Goal: Find specific page/section: Find specific page/section

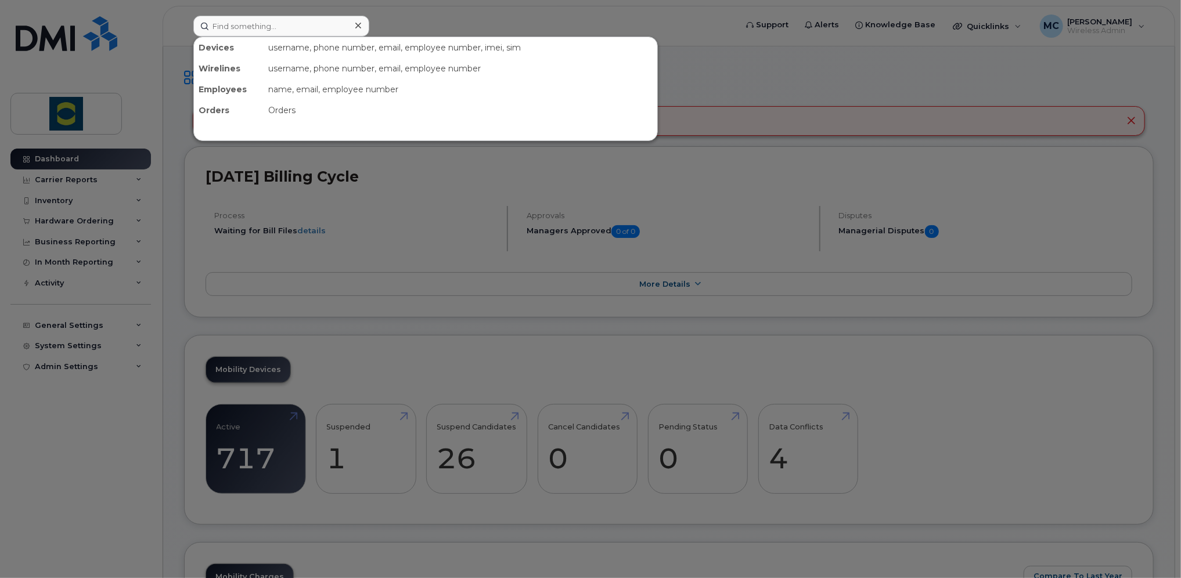
click at [249, 22] on input at bounding box center [281, 26] width 176 height 21
type input "marie fredette"
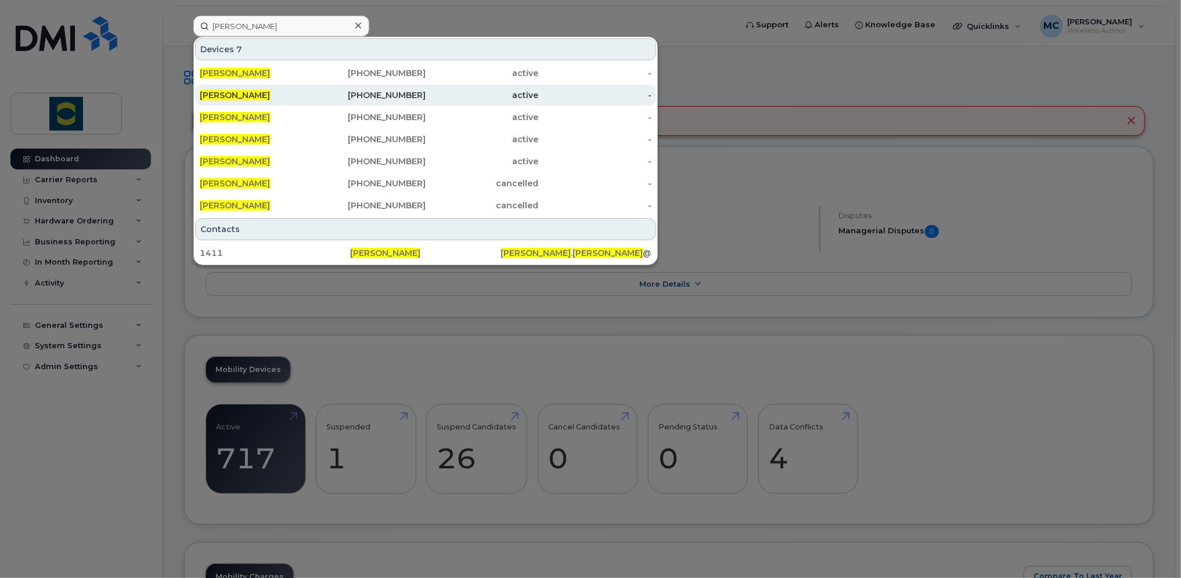
click at [236, 96] on span "Marie Fredette" at bounding box center [235, 95] width 70 height 10
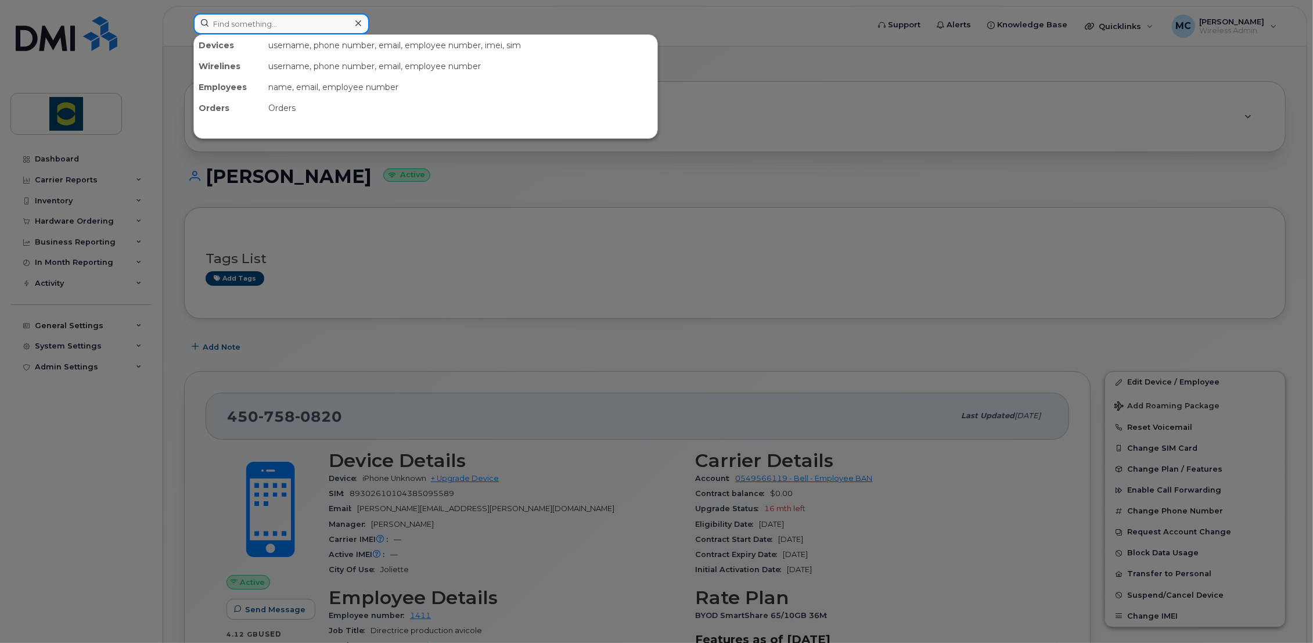
click at [291, 21] on input at bounding box center [281, 23] width 176 height 21
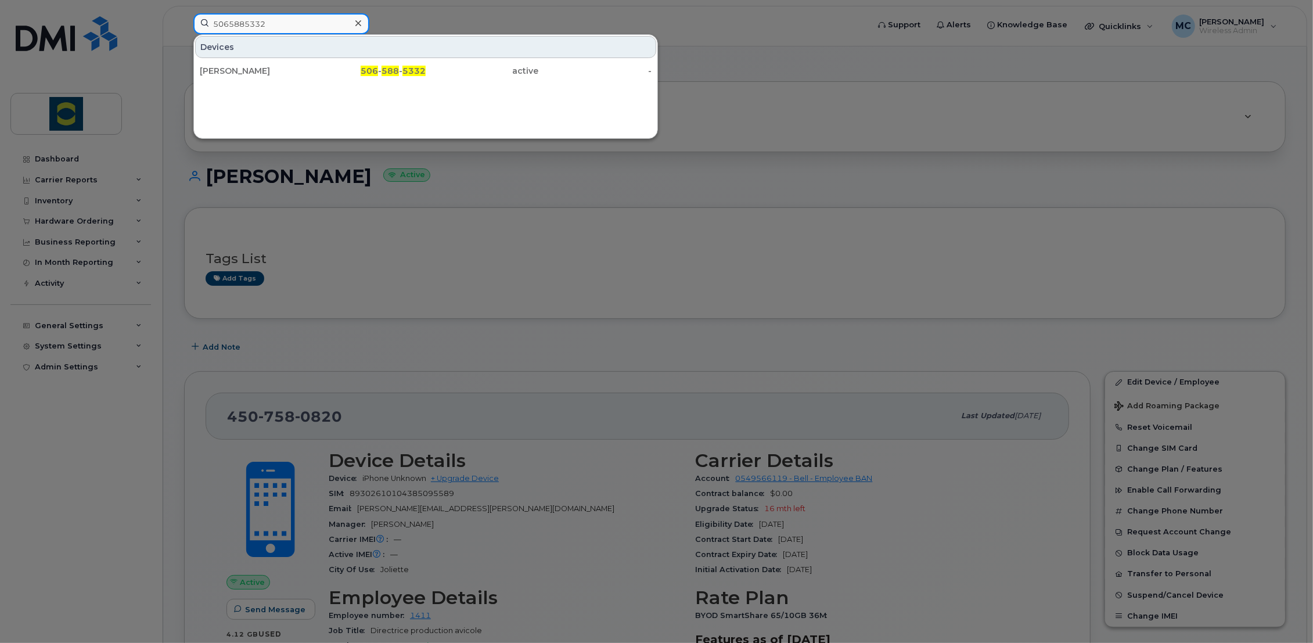
type input "5065885332"
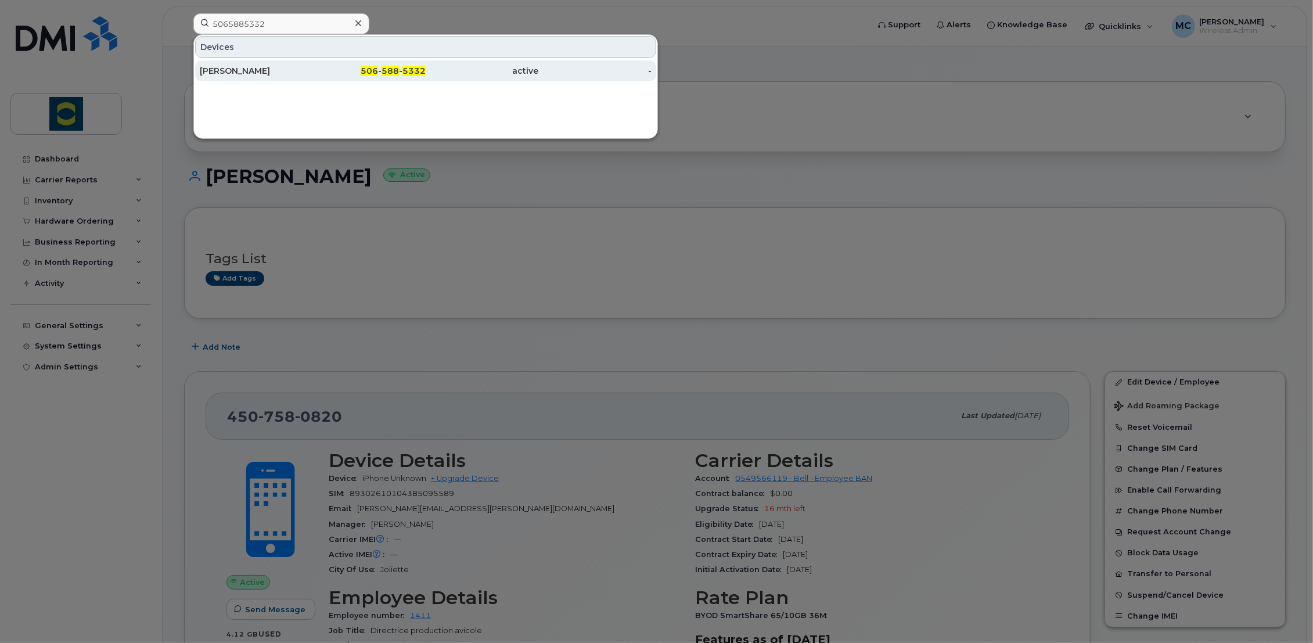
click at [233, 73] on div "[PERSON_NAME]" at bounding box center [256, 71] width 113 height 12
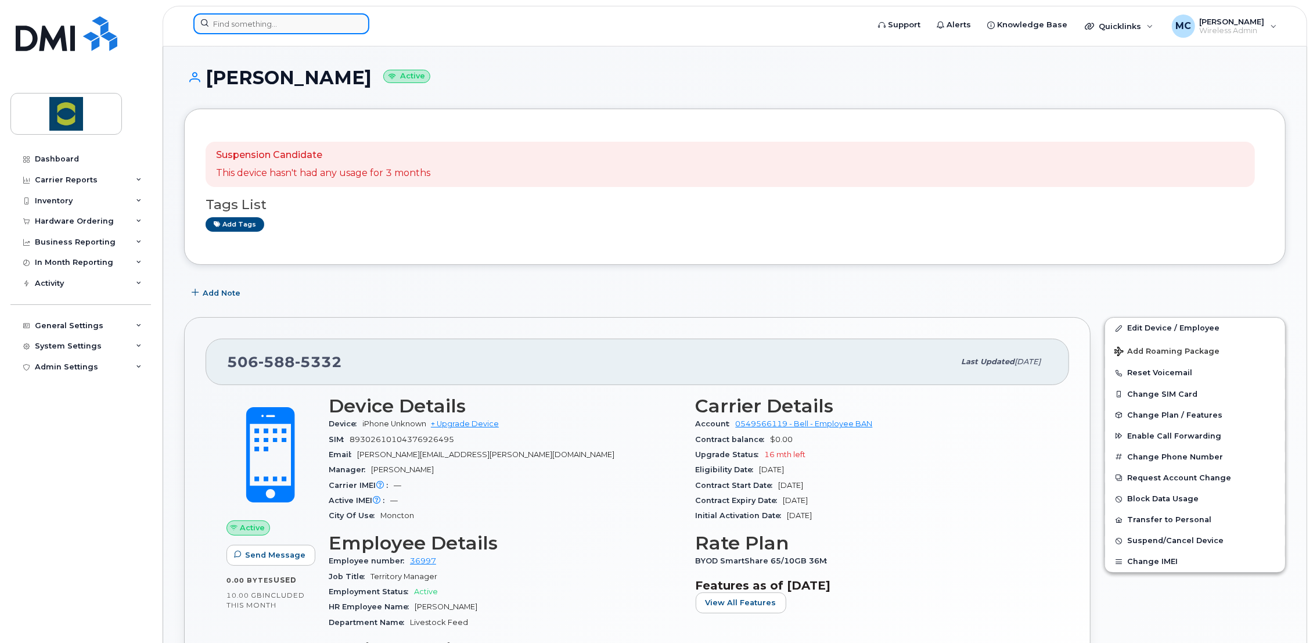
click at [234, 26] on input at bounding box center [281, 23] width 176 height 21
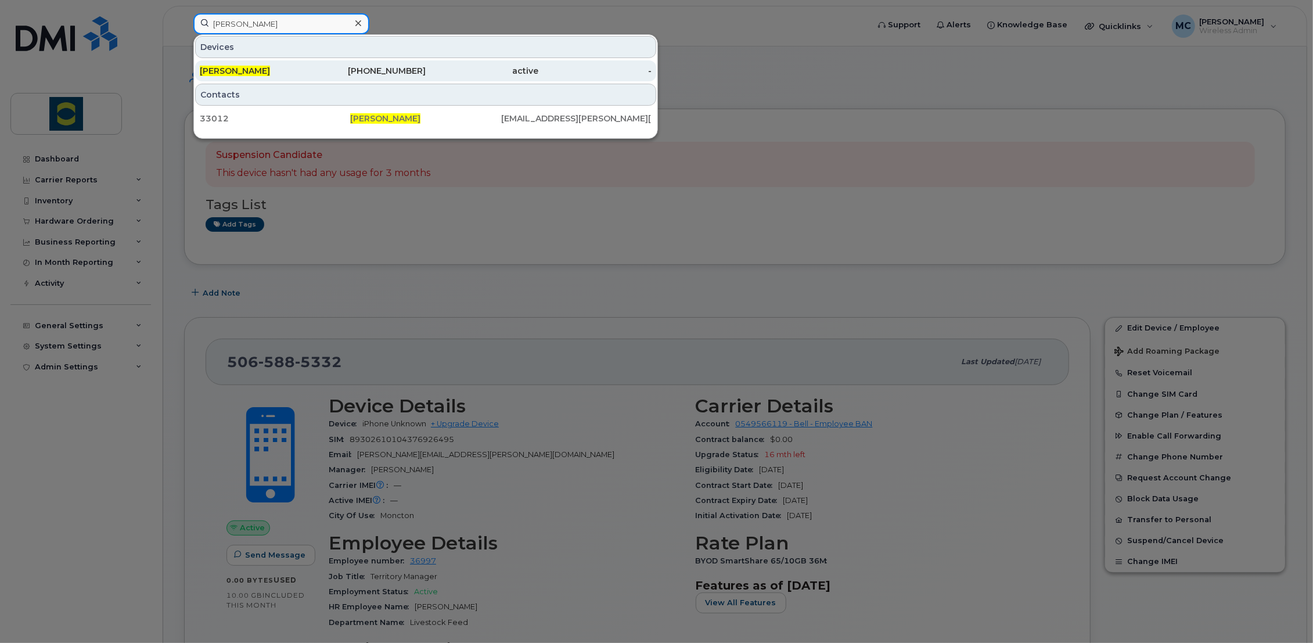
type input "sébastien perreault"
click at [239, 70] on span "Sébastien Perreault" at bounding box center [235, 71] width 70 height 10
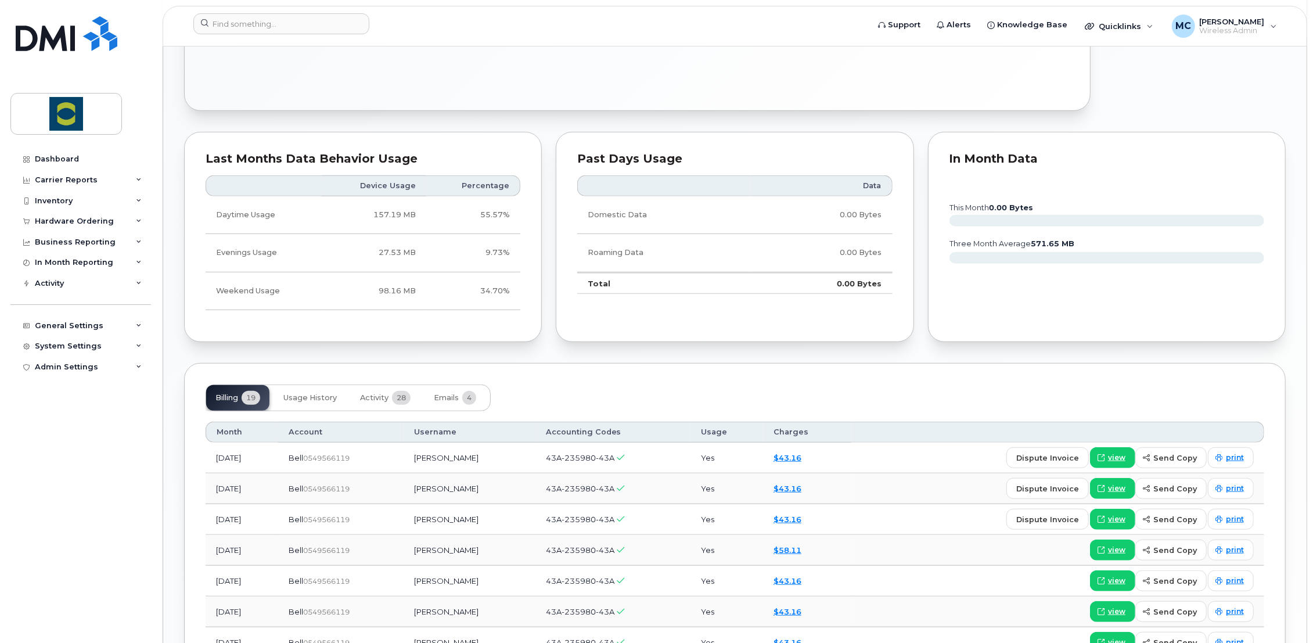
scroll to position [581, 0]
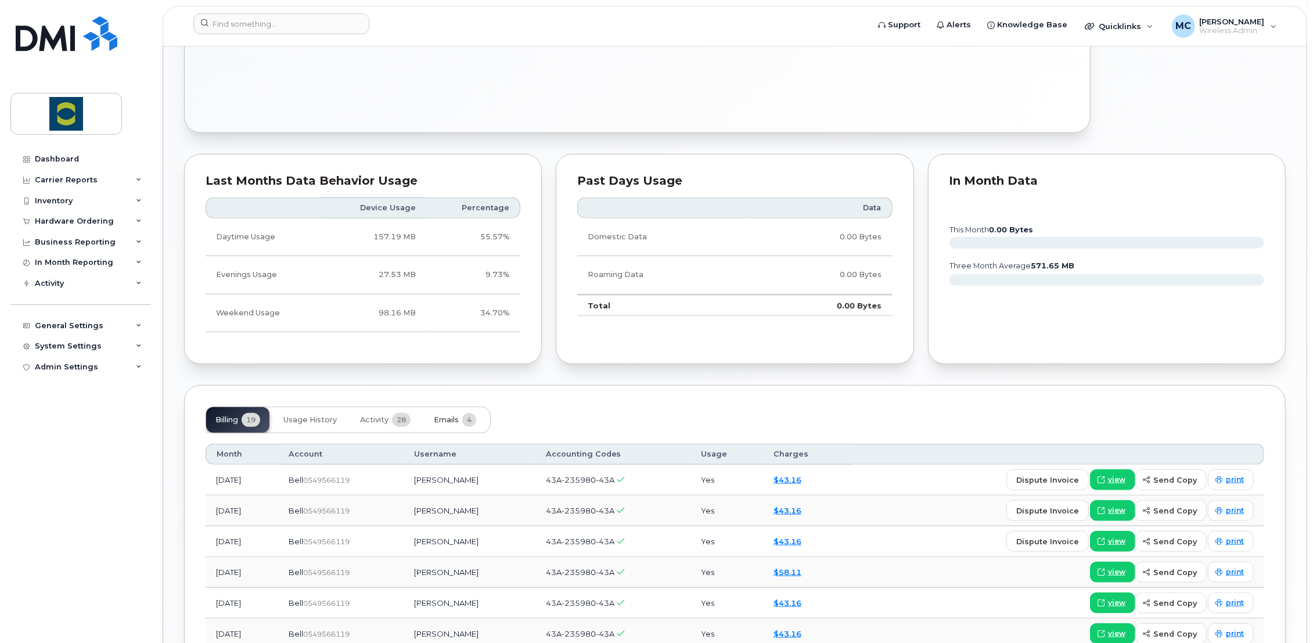
click at [444, 417] on span "Emails" at bounding box center [446, 419] width 25 height 9
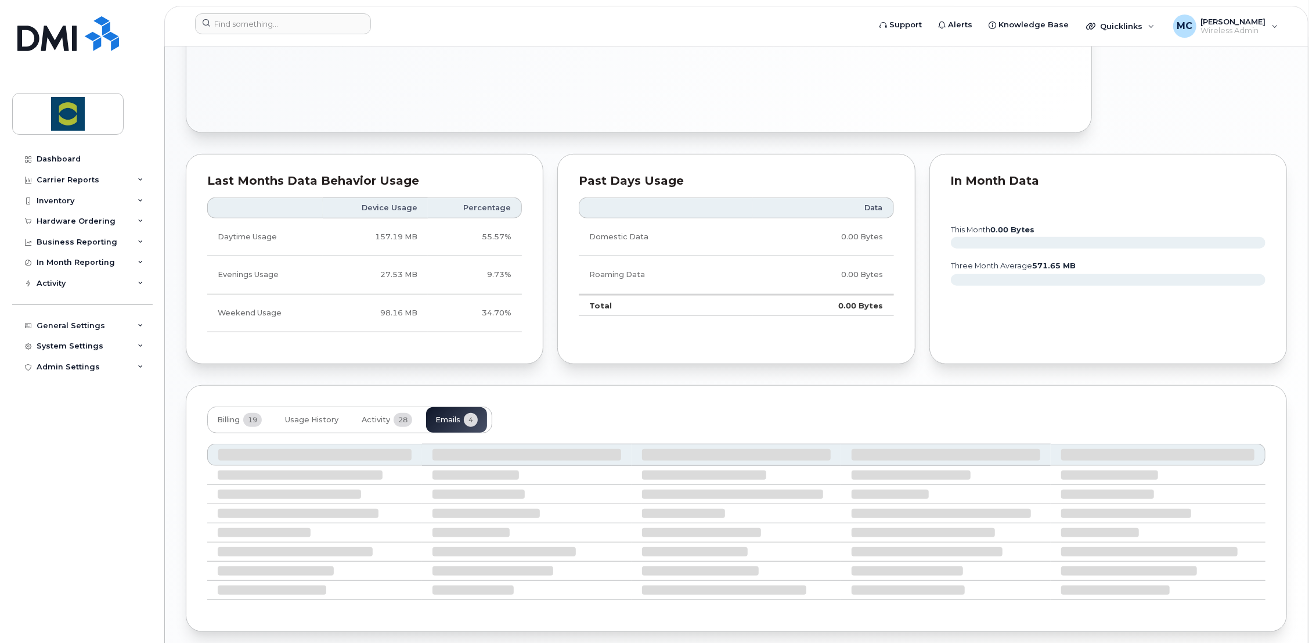
scroll to position [574, 0]
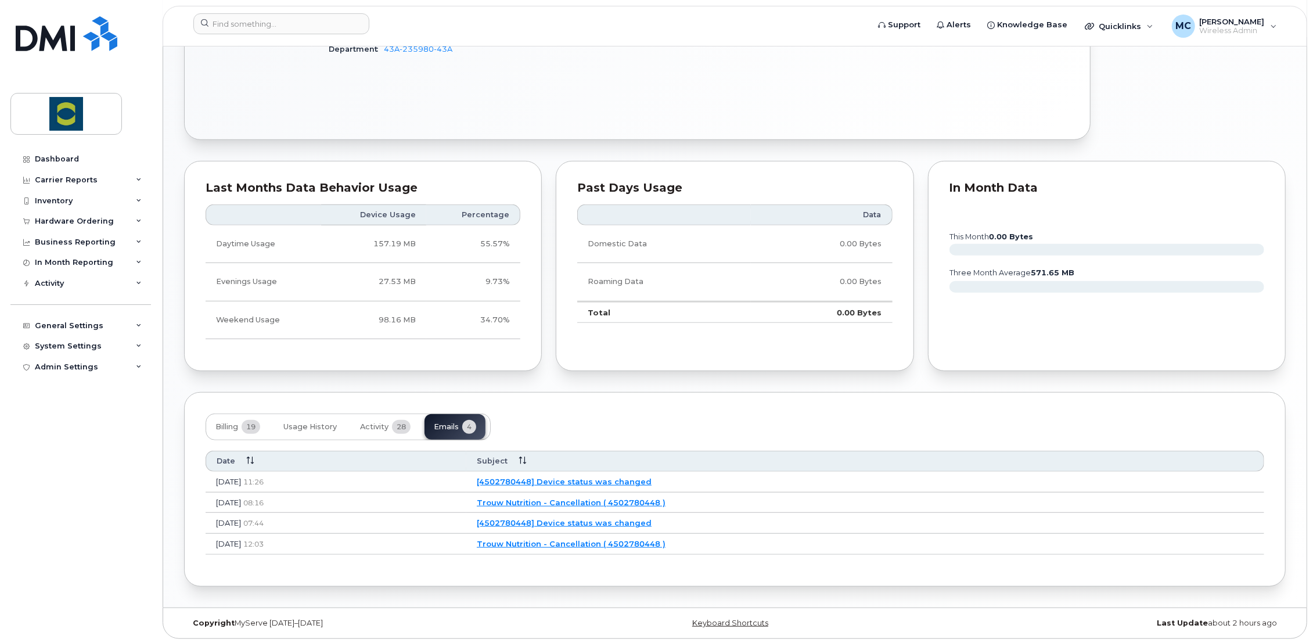
click at [652, 480] on link "[4502780448] Device status was changed" at bounding box center [564, 481] width 175 height 9
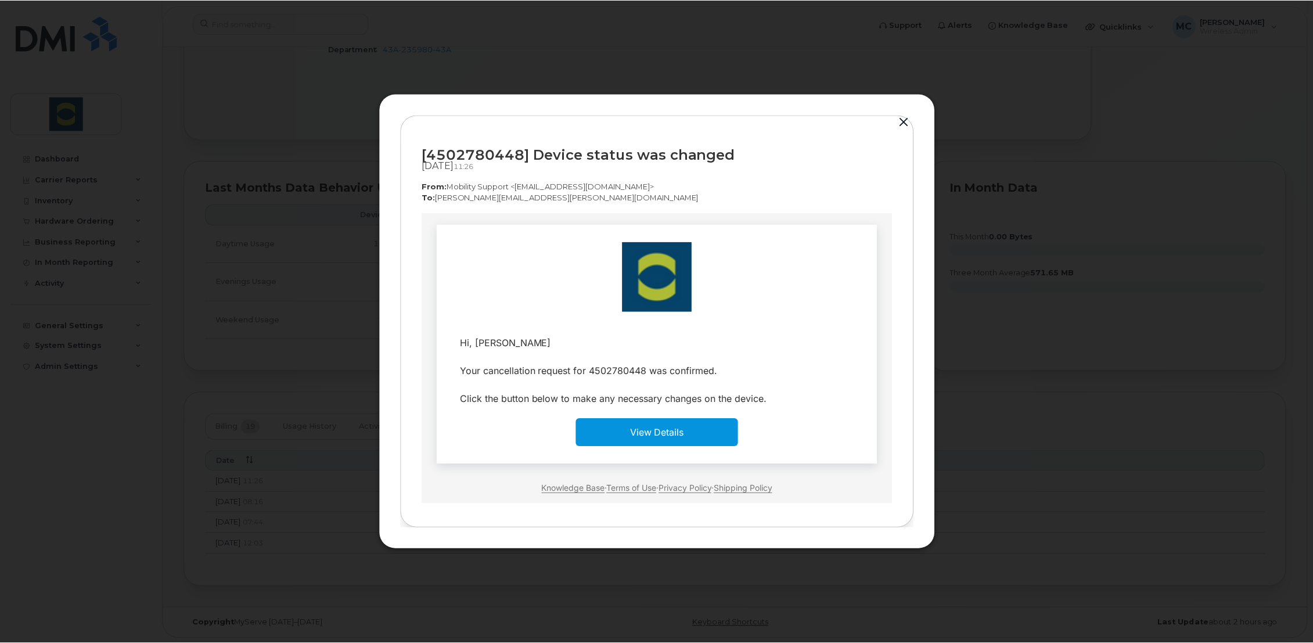
scroll to position [0, 0]
click at [685, 434] on td "View Details" at bounding box center [658, 433] width 163 height 28
click at [640, 431] on link "View Details" at bounding box center [658, 433] width 54 height 12
click at [905, 119] on button "button" at bounding box center [905, 122] width 17 height 16
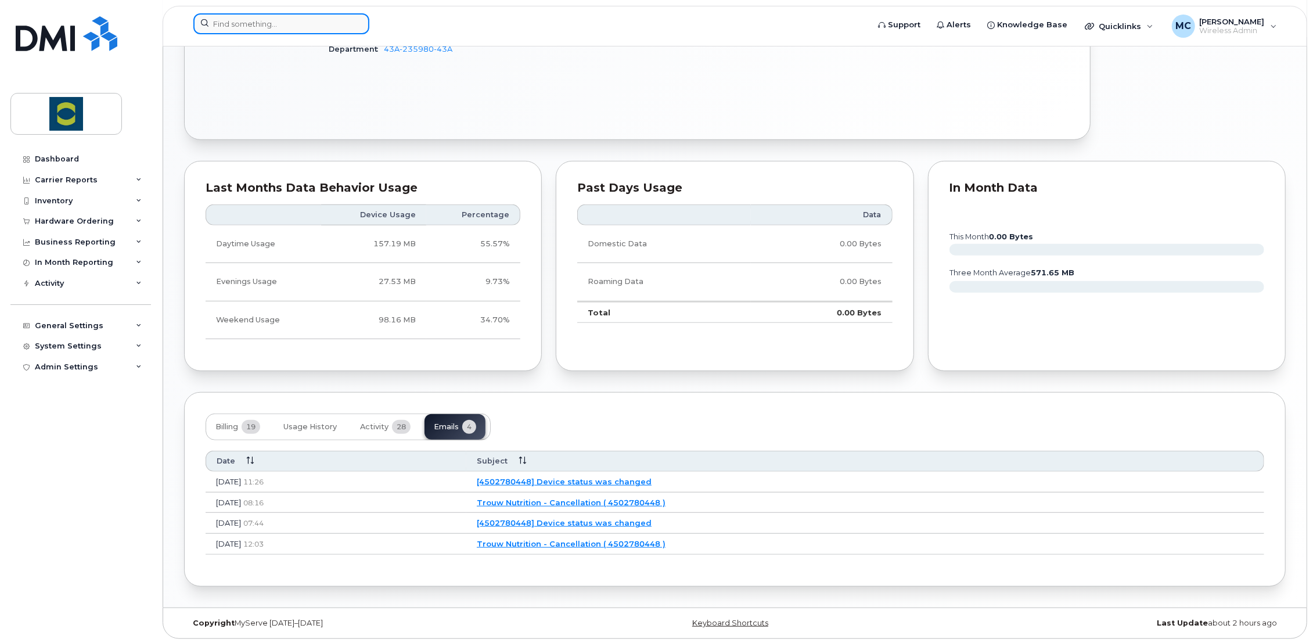
click at [252, 29] on input at bounding box center [281, 23] width 176 height 21
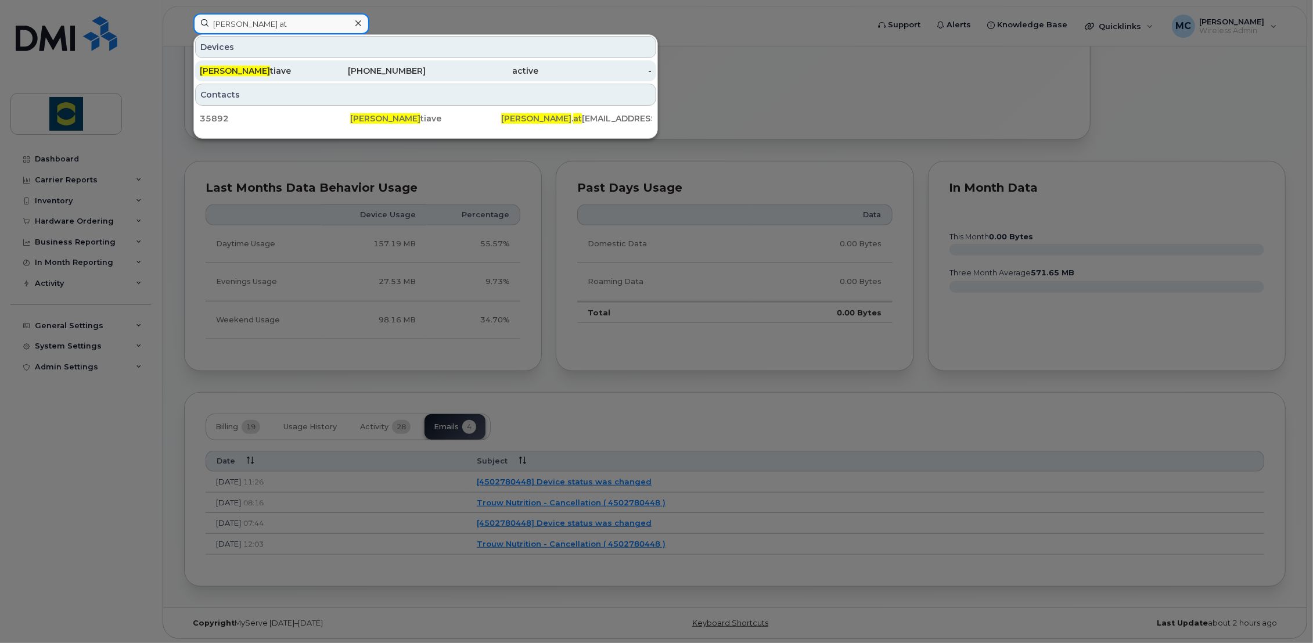
type input "gabriel at"
click at [246, 69] on div "Gabriel At tiave" at bounding box center [256, 71] width 113 height 12
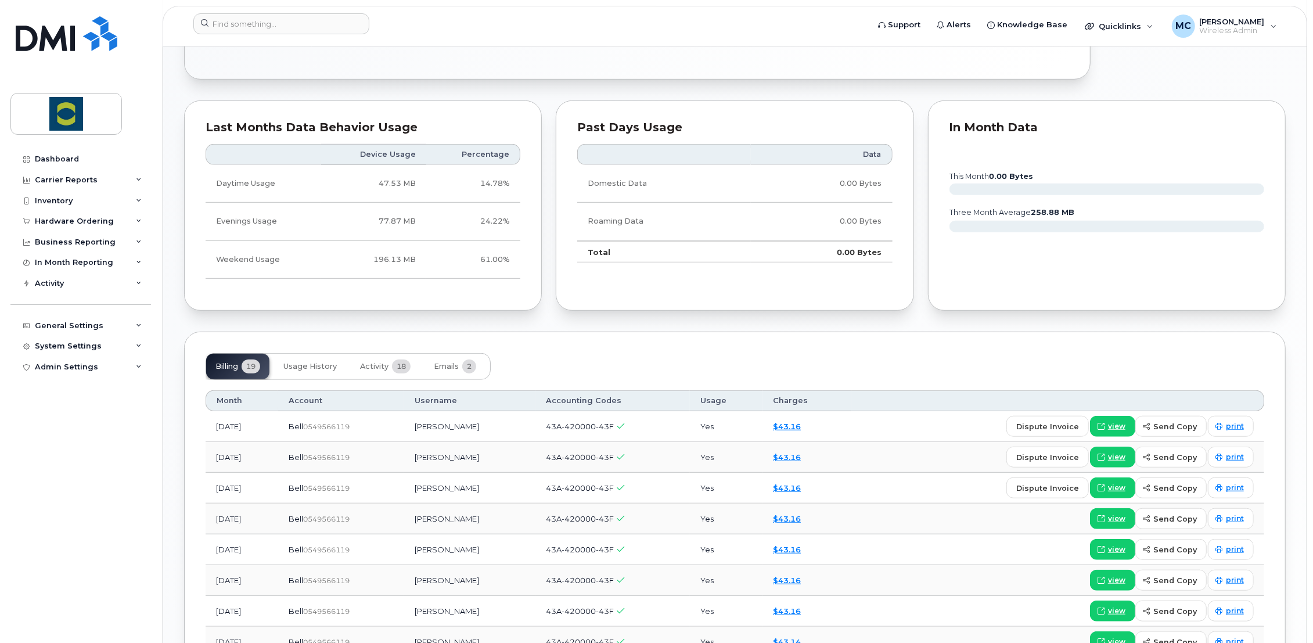
scroll to position [645, 0]
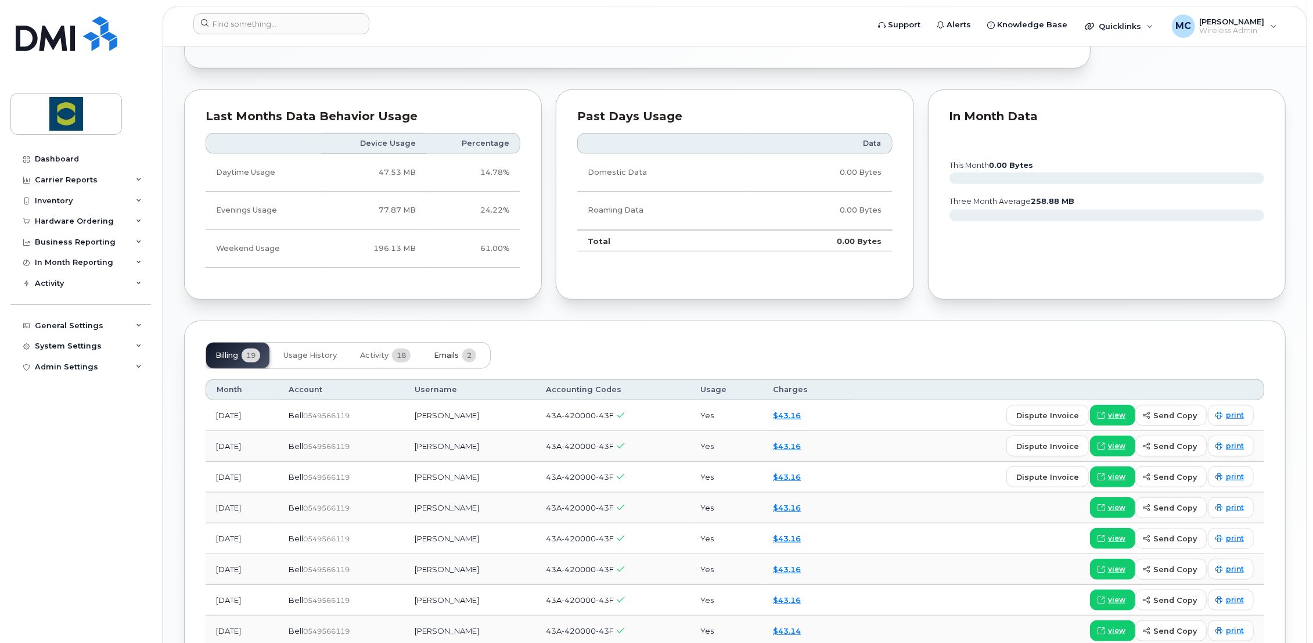
click at [449, 352] on span "Emails" at bounding box center [446, 355] width 25 height 9
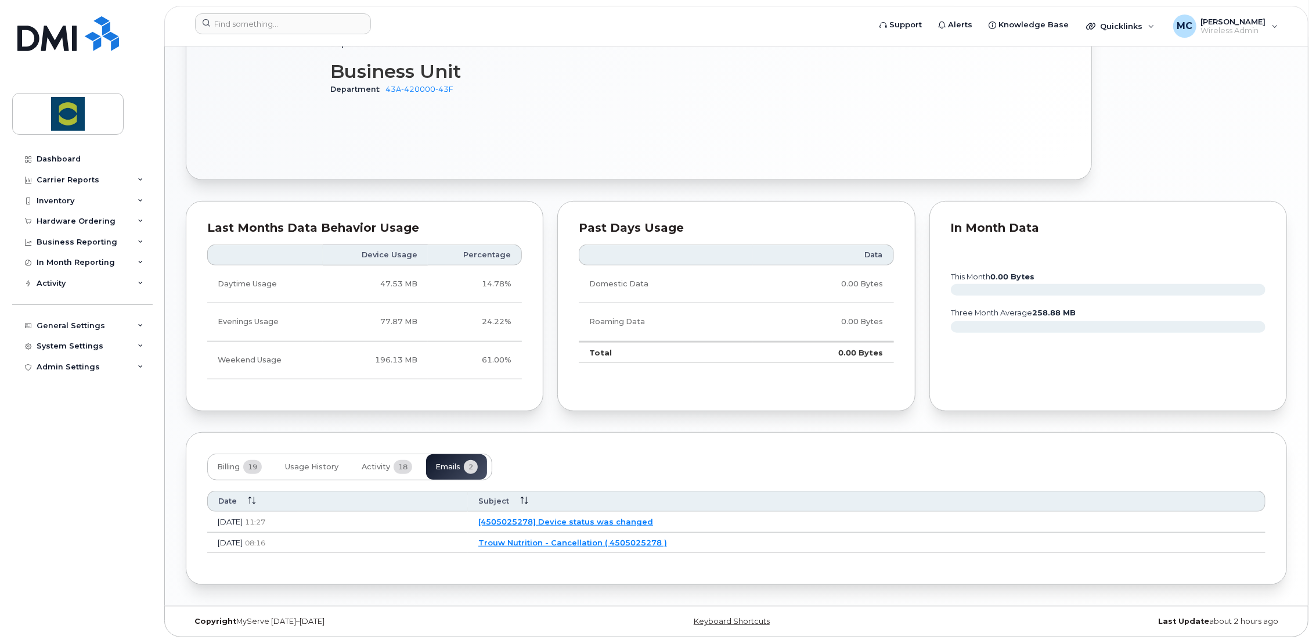
scroll to position [532, 0]
click at [640, 521] on link "[4505025278] Device status was changed" at bounding box center [564, 522] width 175 height 9
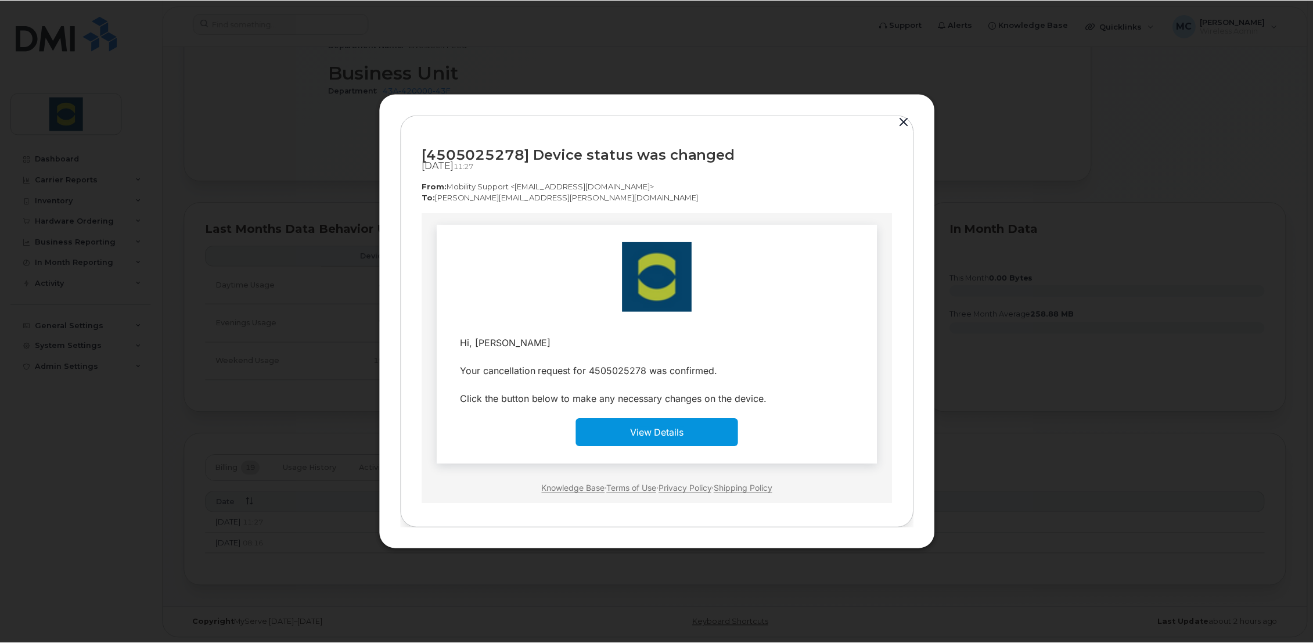
scroll to position [0, 0]
click at [907, 120] on button "button" at bounding box center [905, 122] width 17 height 16
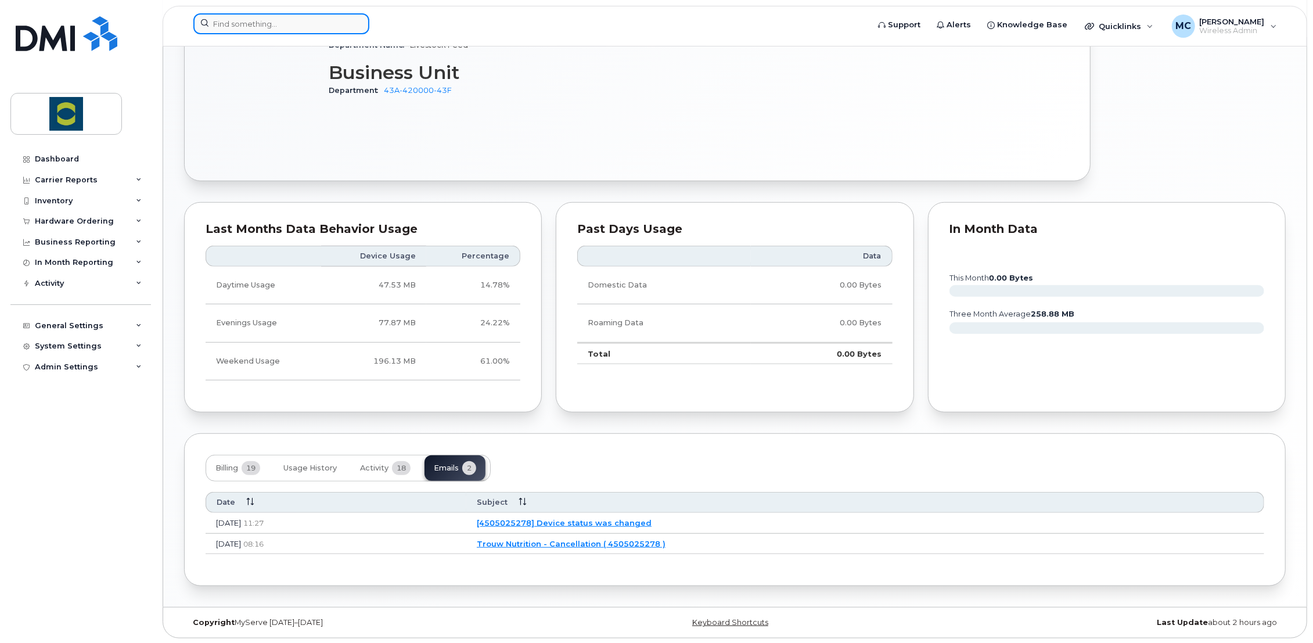
click at [272, 24] on input at bounding box center [281, 23] width 176 height 21
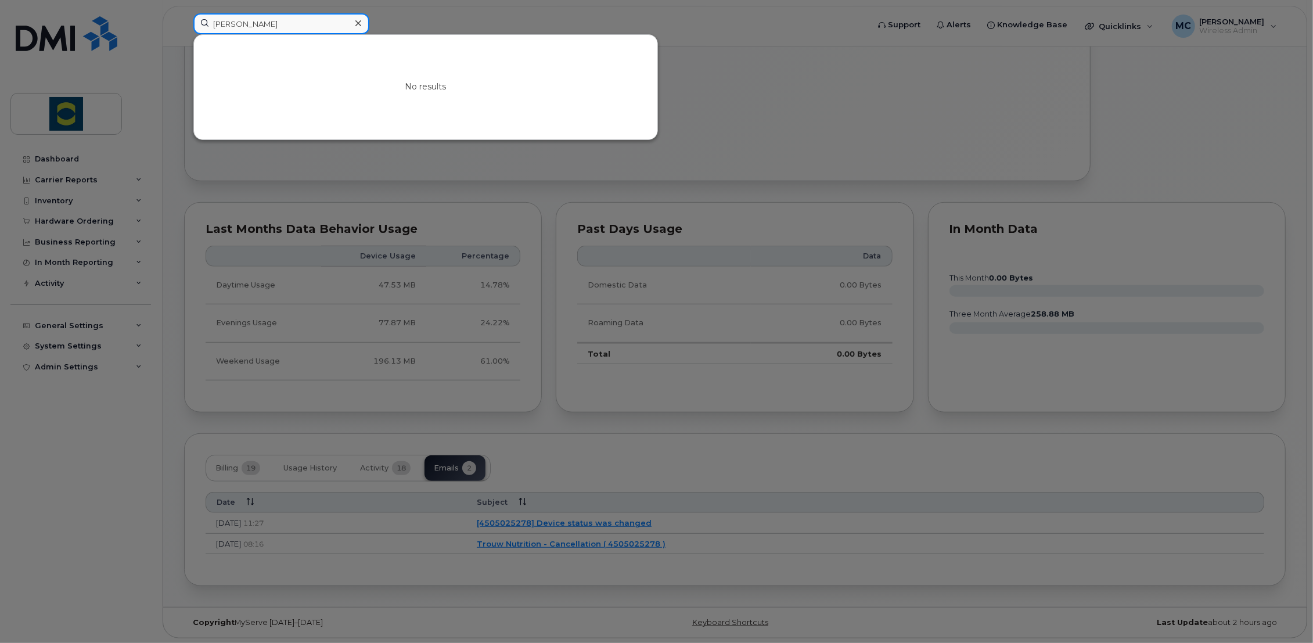
click at [223, 24] on input "[PERSON_NAME]" at bounding box center [281, 23] width 176 height 21
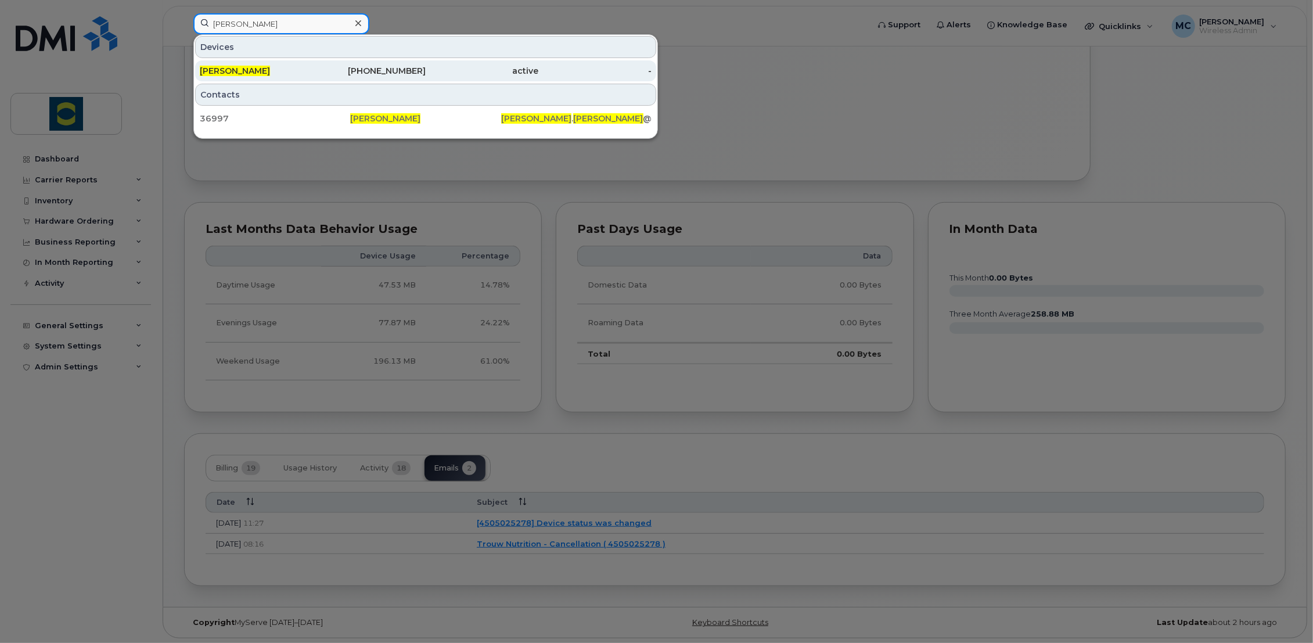
type input "isaac bokma"
click at [313, 76] on div "[PERSON_NAME]" at bounding box center [369, 70] width 113 height 21
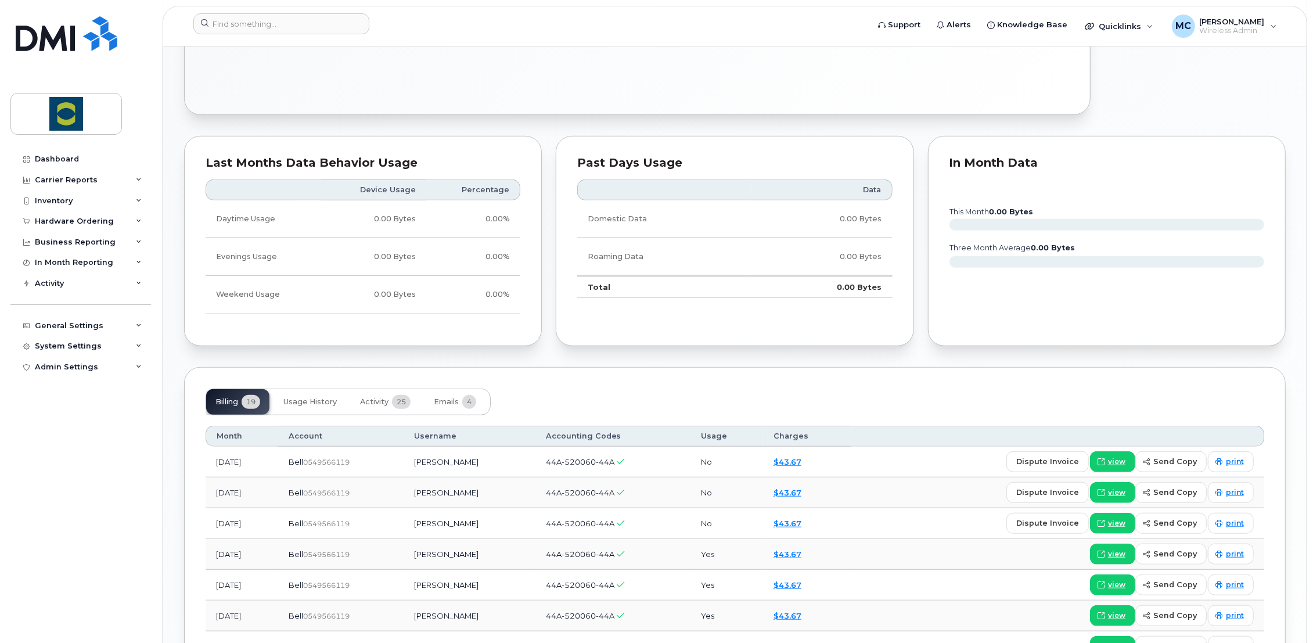
scroll to position [645, 0]
click at [449, 401] on span "Emails" at bounding box center [446, 399] width 25 height 9
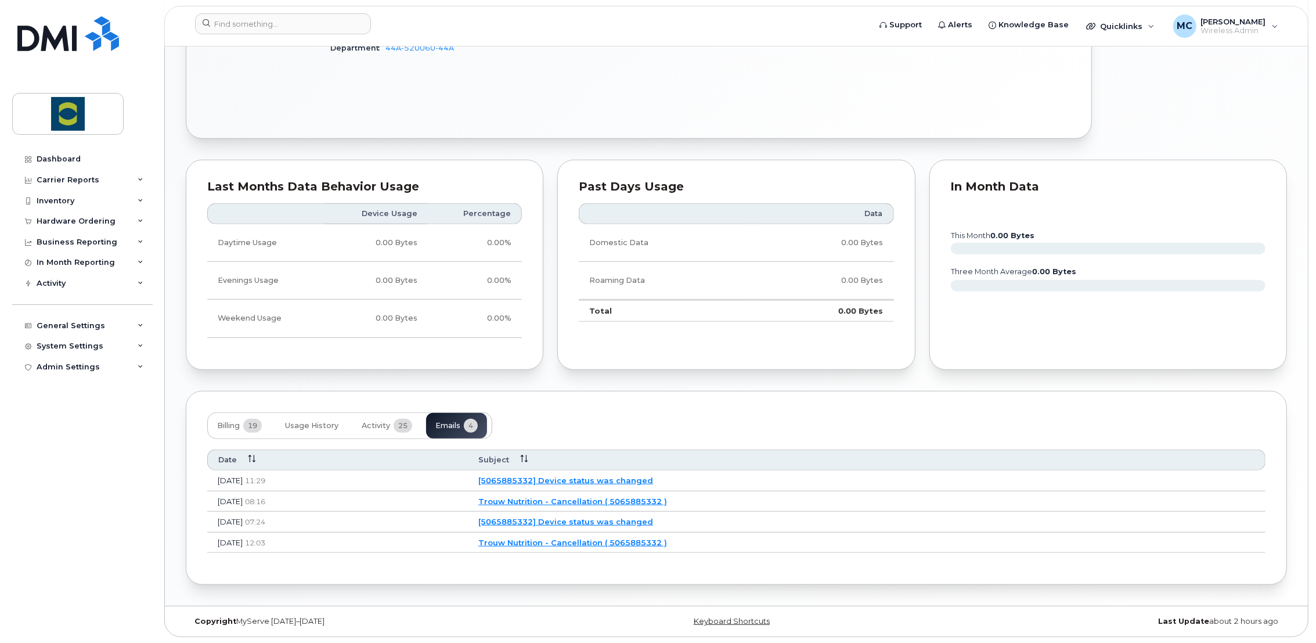
scroll to position [618, 0]
click at [642, 479] on link "[5065885332] Device status was changed" at bounding box center [564, 481] width 175 height 9
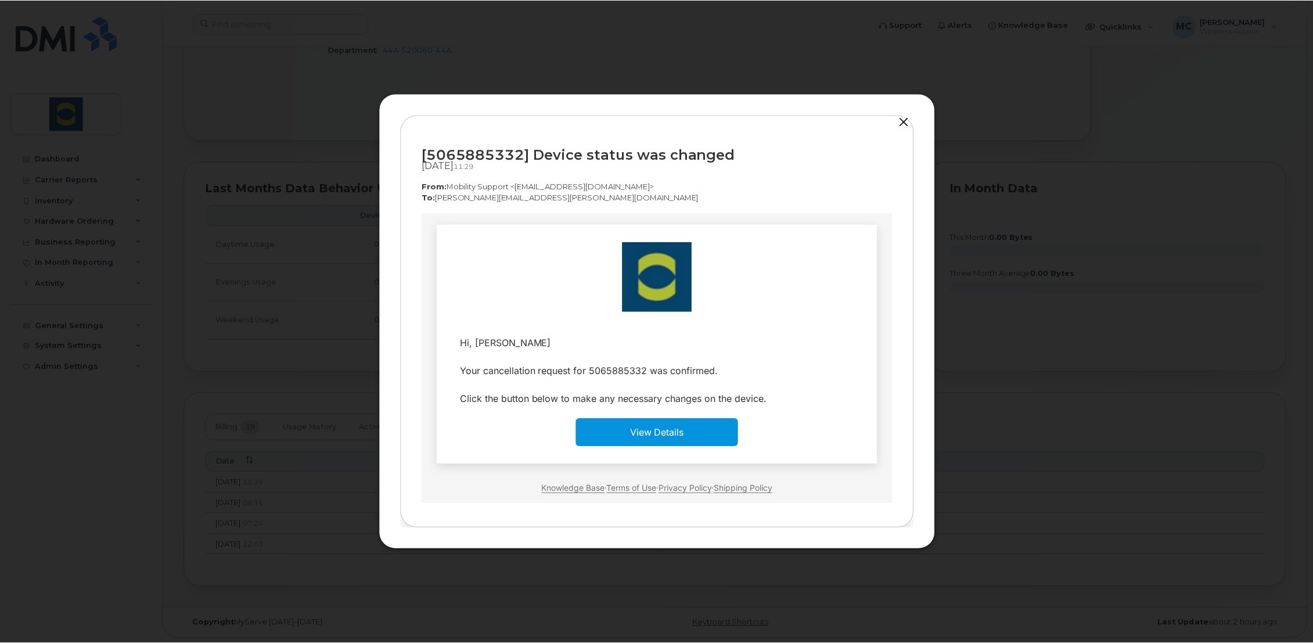
scroll to position [0, 0]
click at [905, 118] on button "button" at bounding box center [905, 122] width 17 height 16
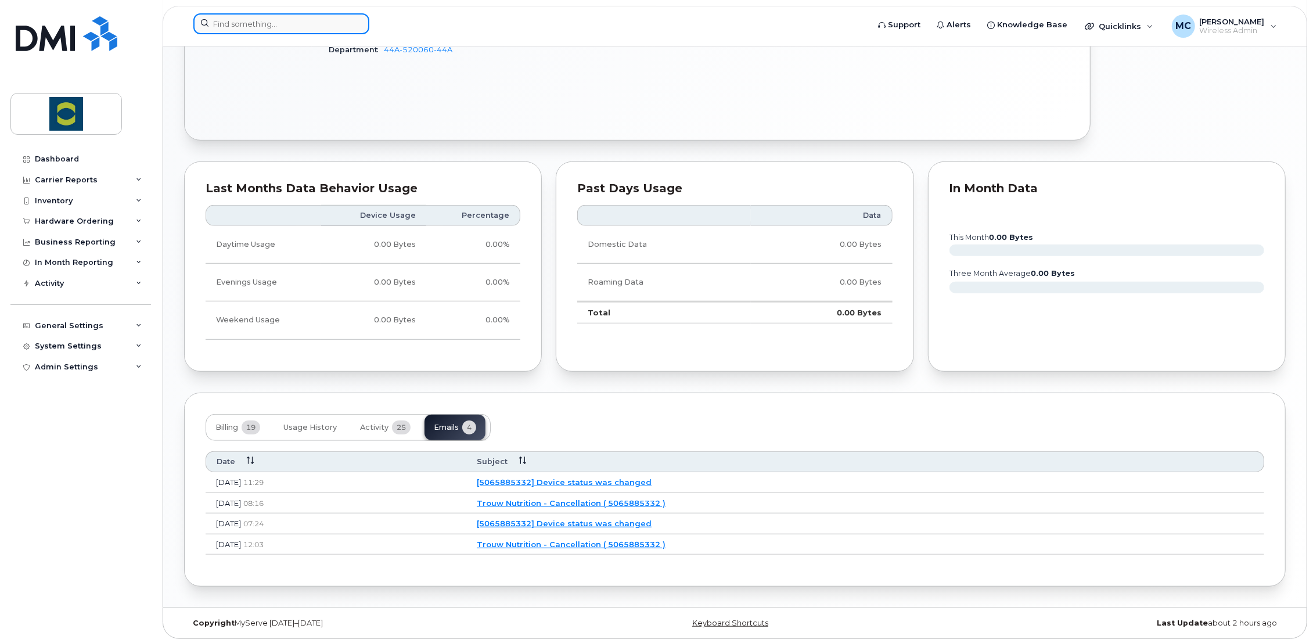
click at [299, 21] on input at bounding box center [281, 23] width 176 height 21
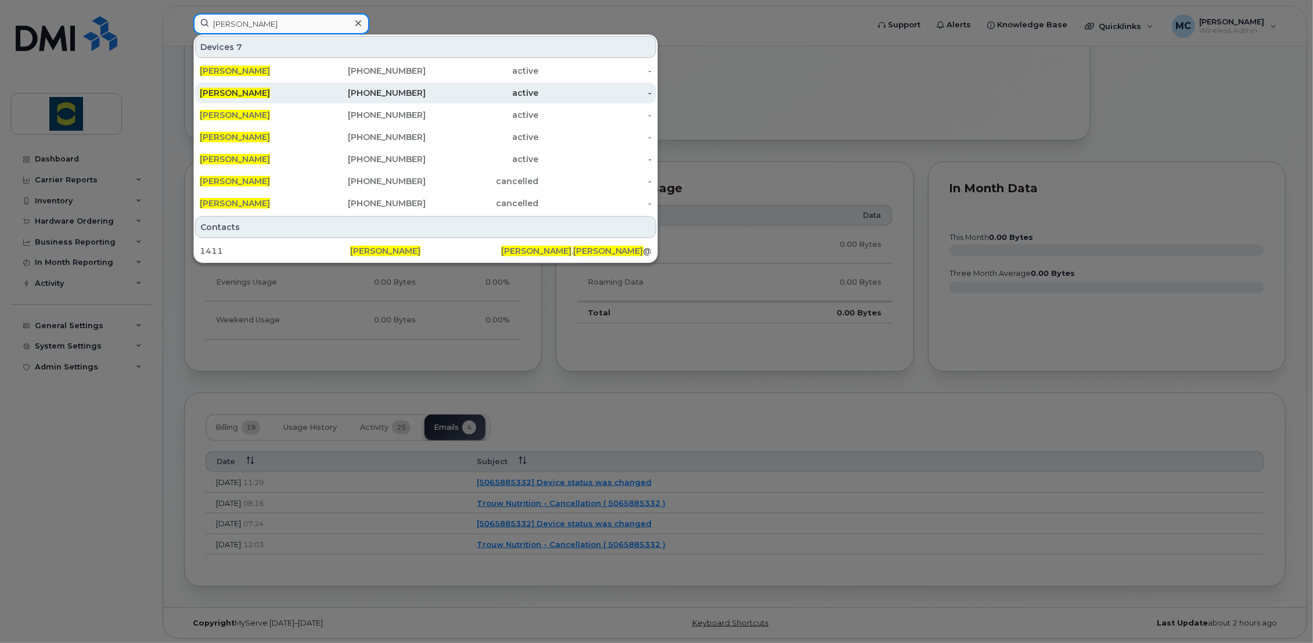
type input "marie fredette"
click at [209, 91] on span "Marie Fredette" at bounding box center [235, 93] width 70 height 10
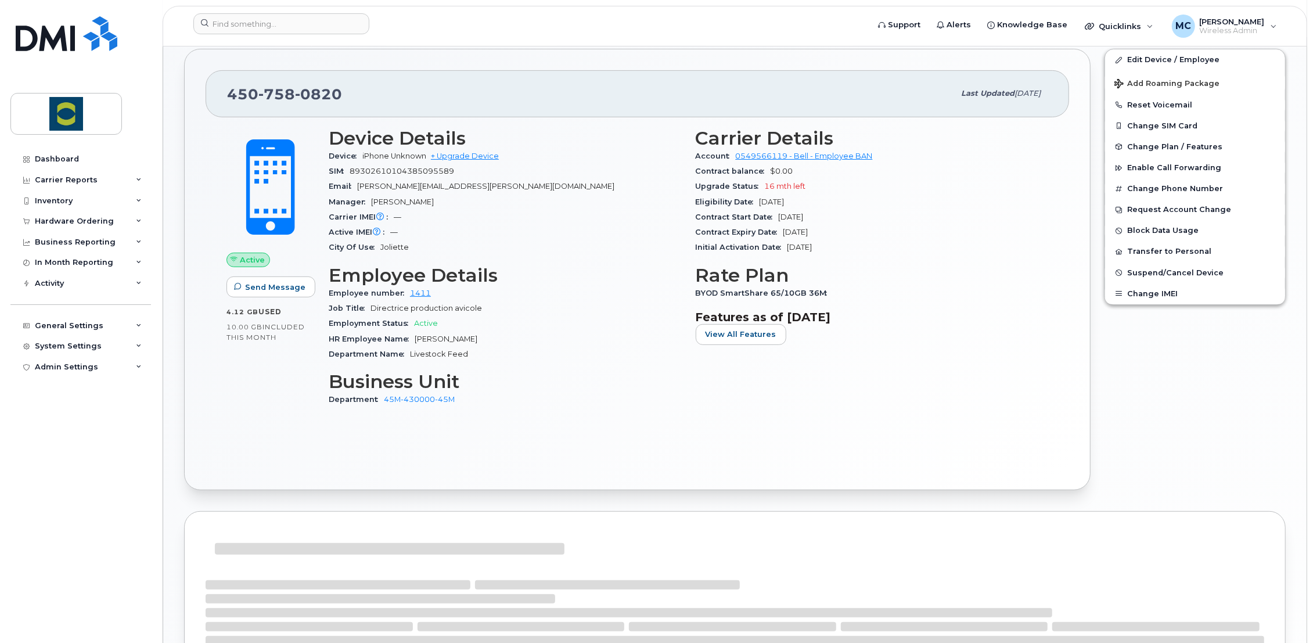
scroll to position [421, 0]
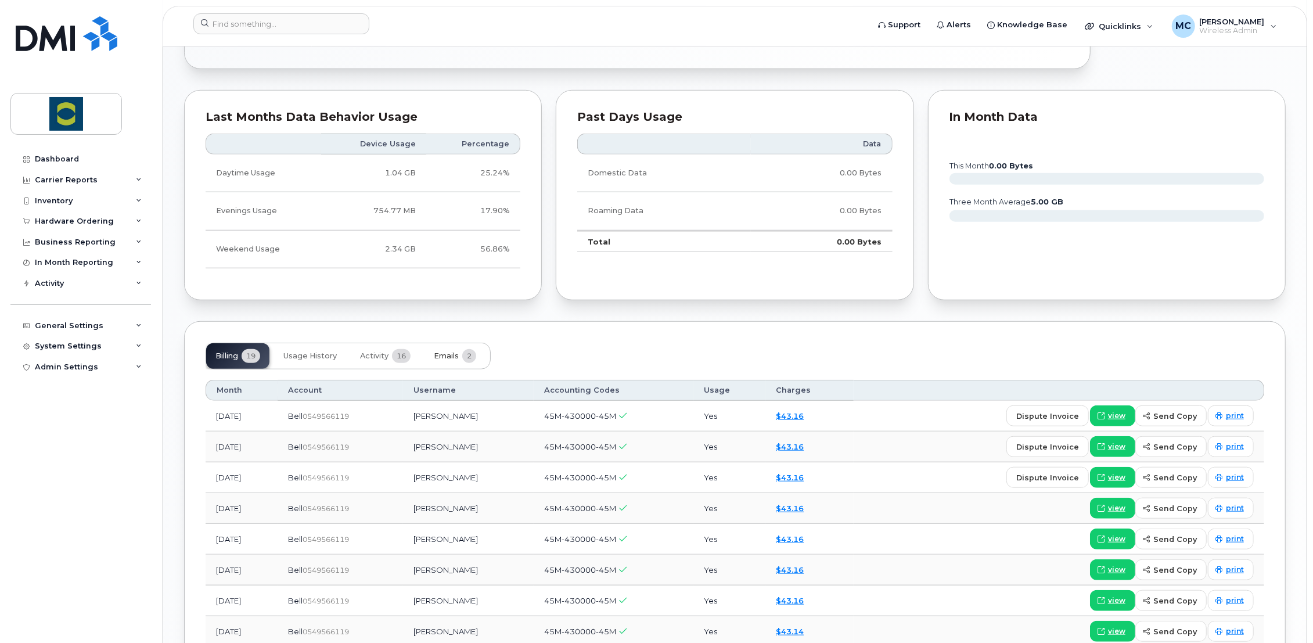
click at [452, 353] on span "Emails" at bounding box center [446, 355] width 25 height 9
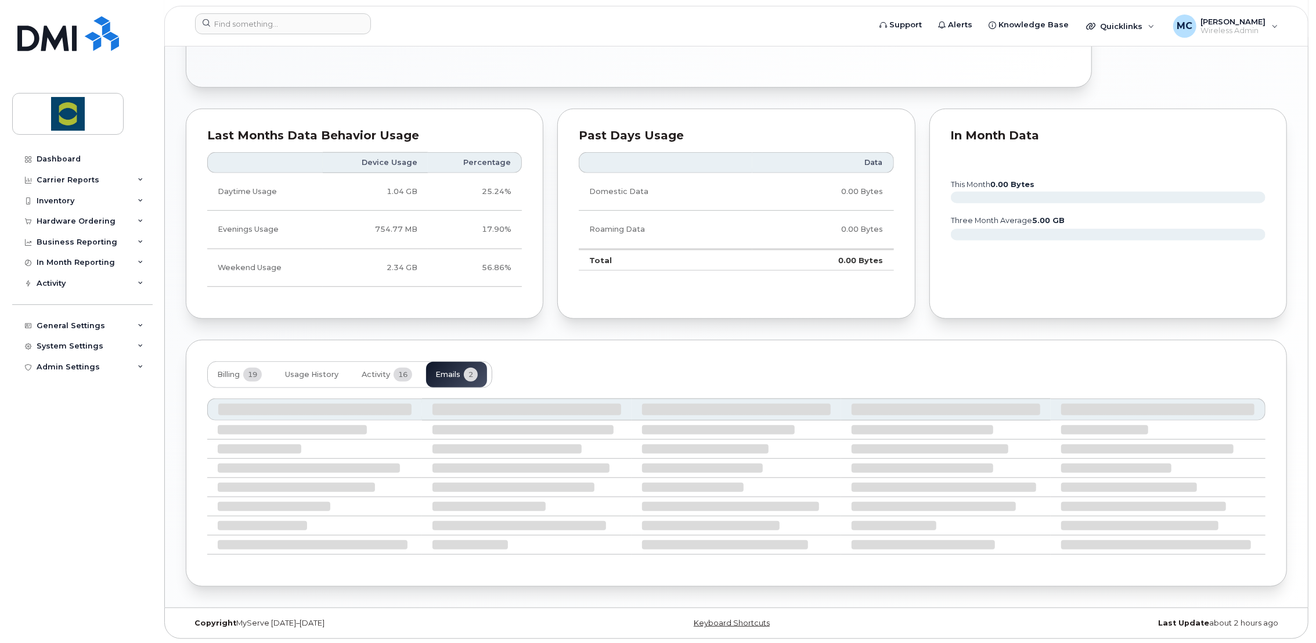
scroll to position [631, 0]
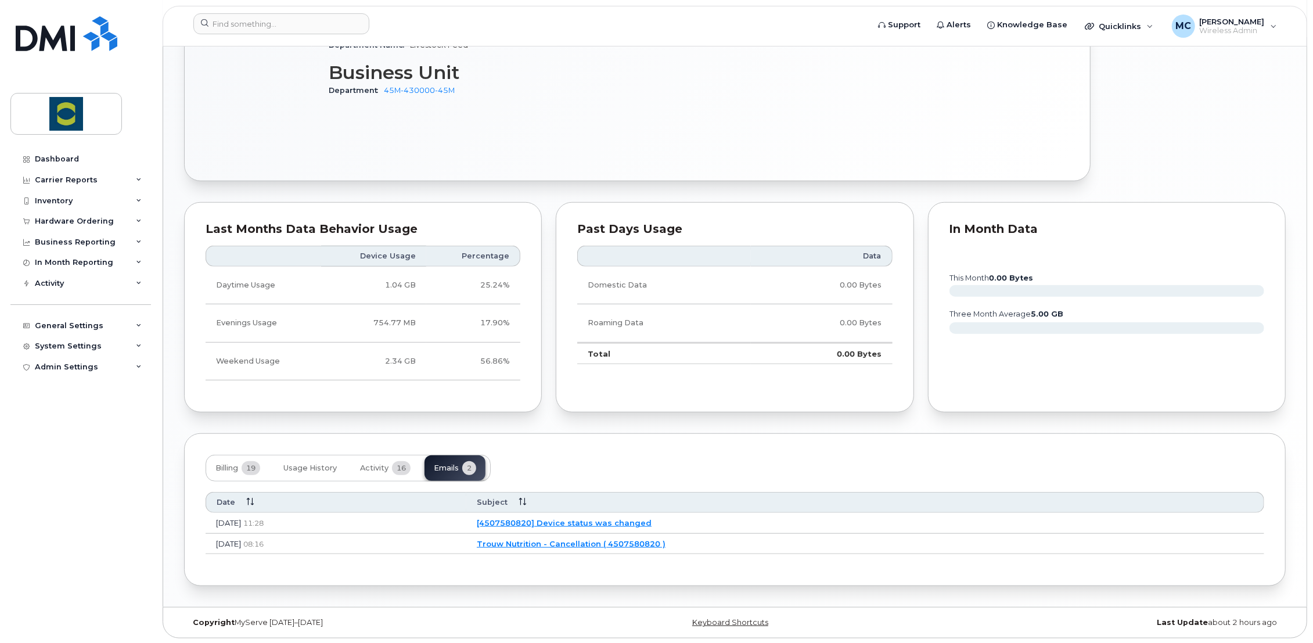
click at [649, 521] on link "[4507580820] Device status was changed" at bounding box center [564, 522] width 175 height 9
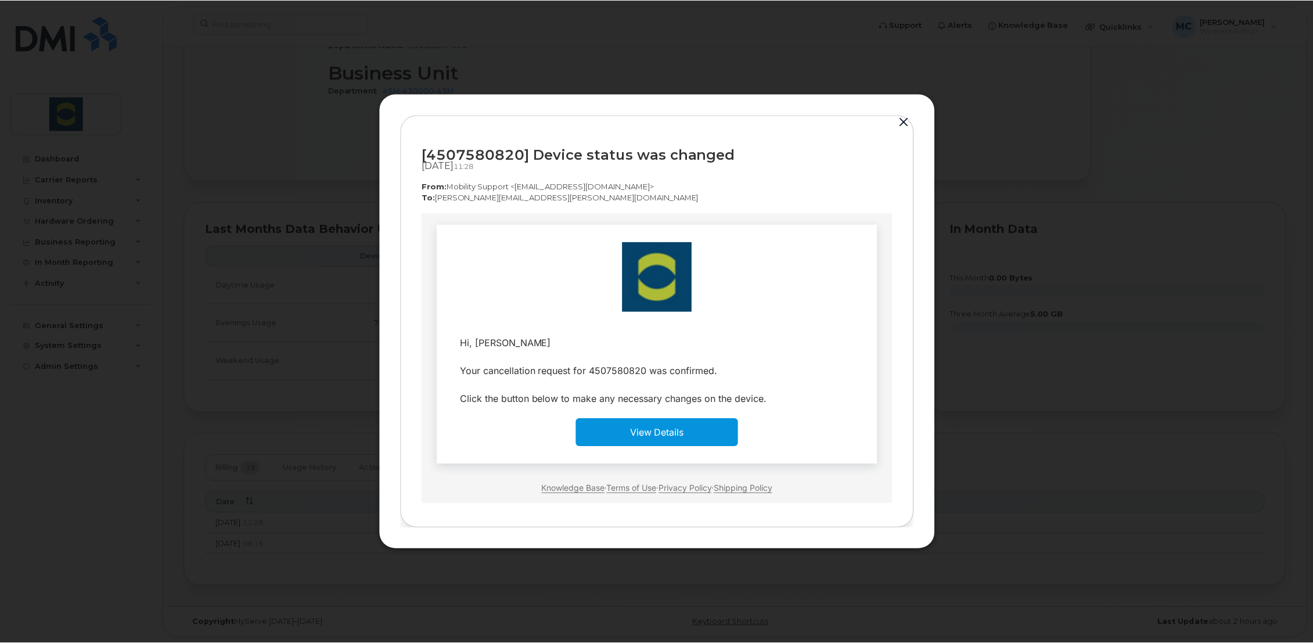
scroll to position [0, 0]
click at [907, 118] on button "button" at bounding box center [905, 122] width 17 height 16
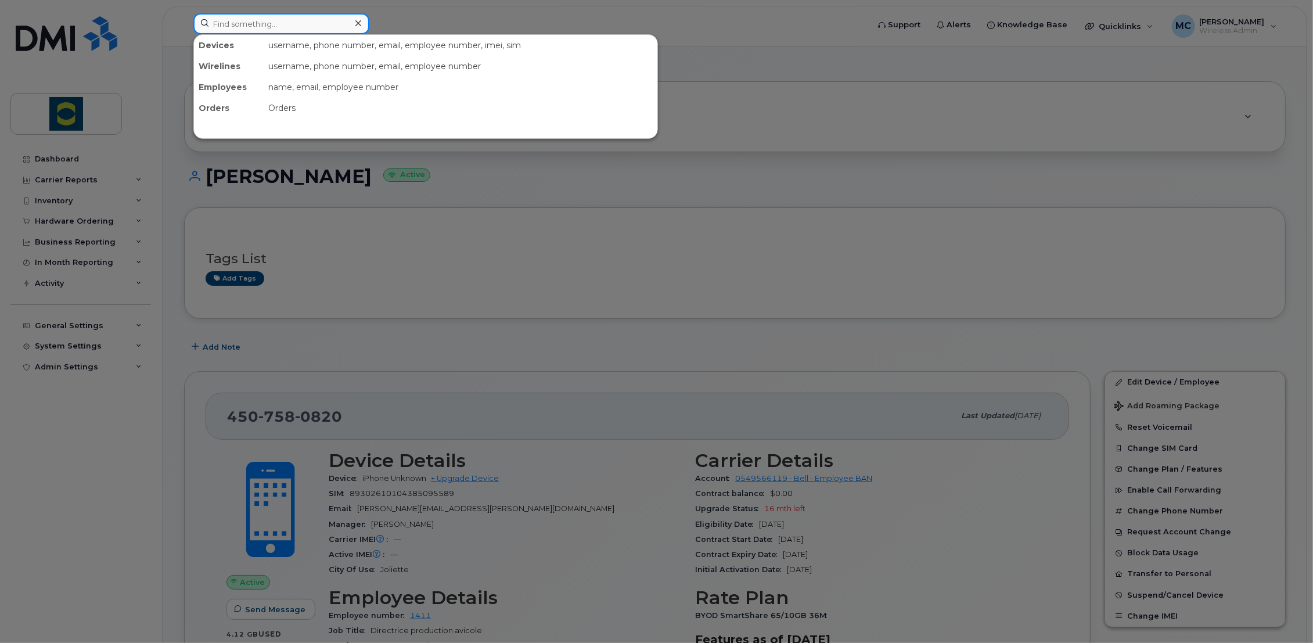
click at [249, 21] on input at bounding box center [281, 23] width 176 height 21
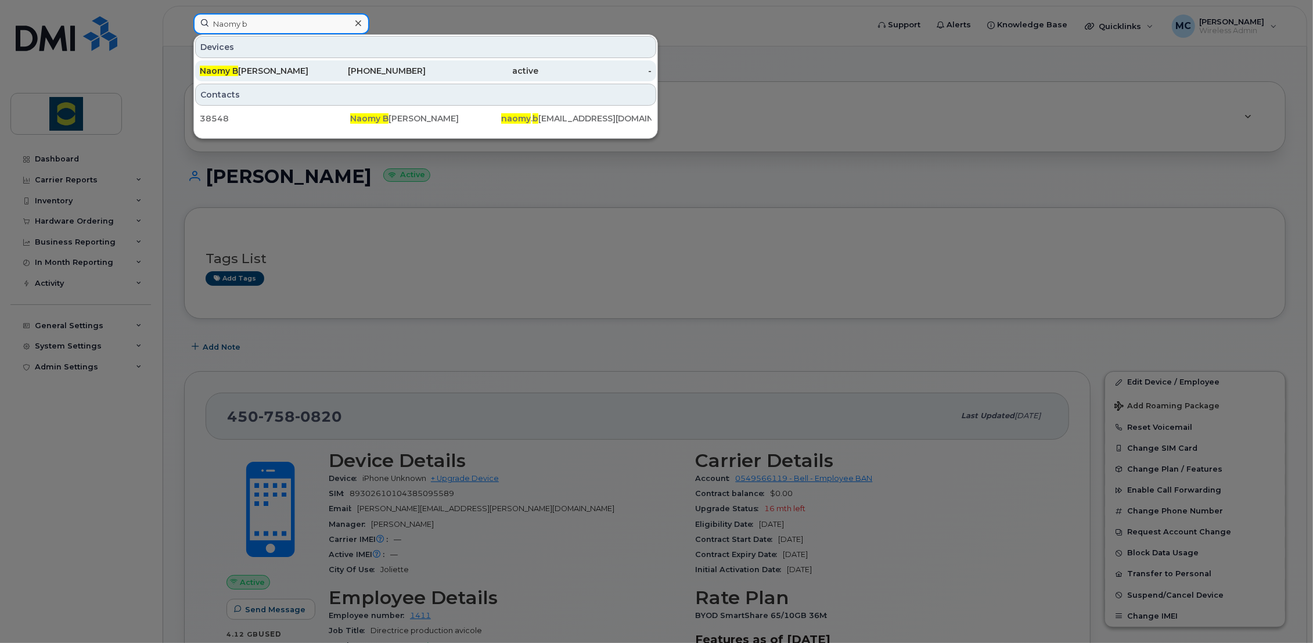
type input "Naomy b"
click at [261, 69] on div "Naomy B érubé Mcgee" at bounding box center [256, 71] width 113 height 12
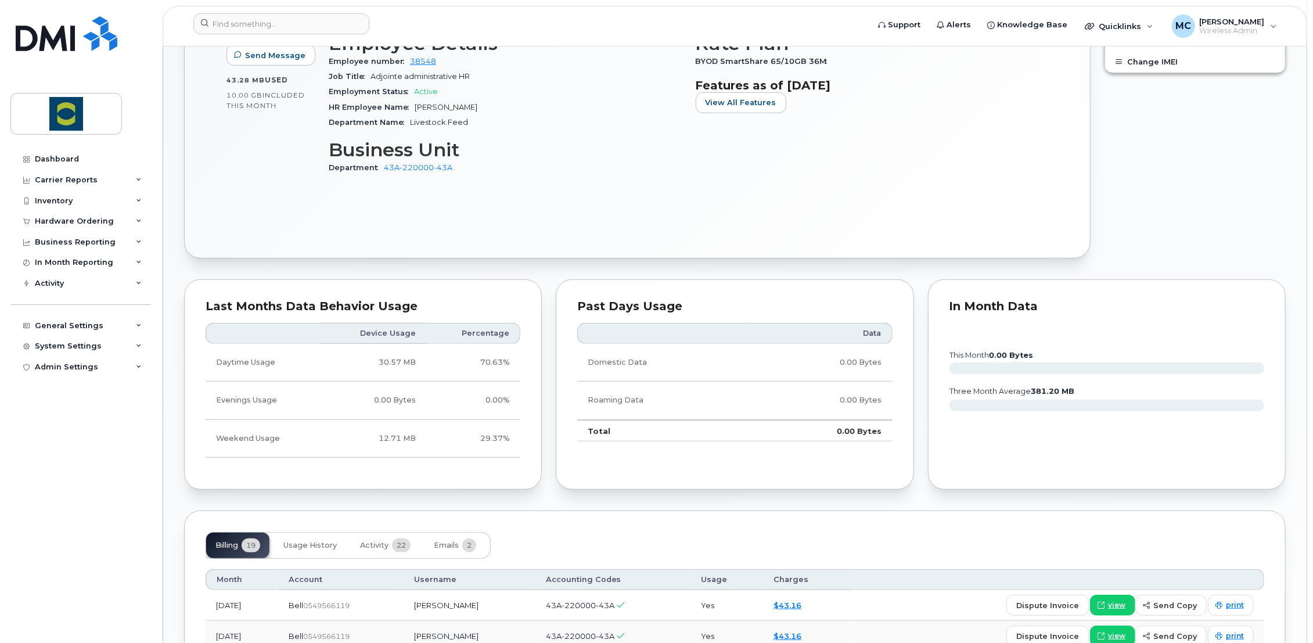
scroll to position [581, 0]
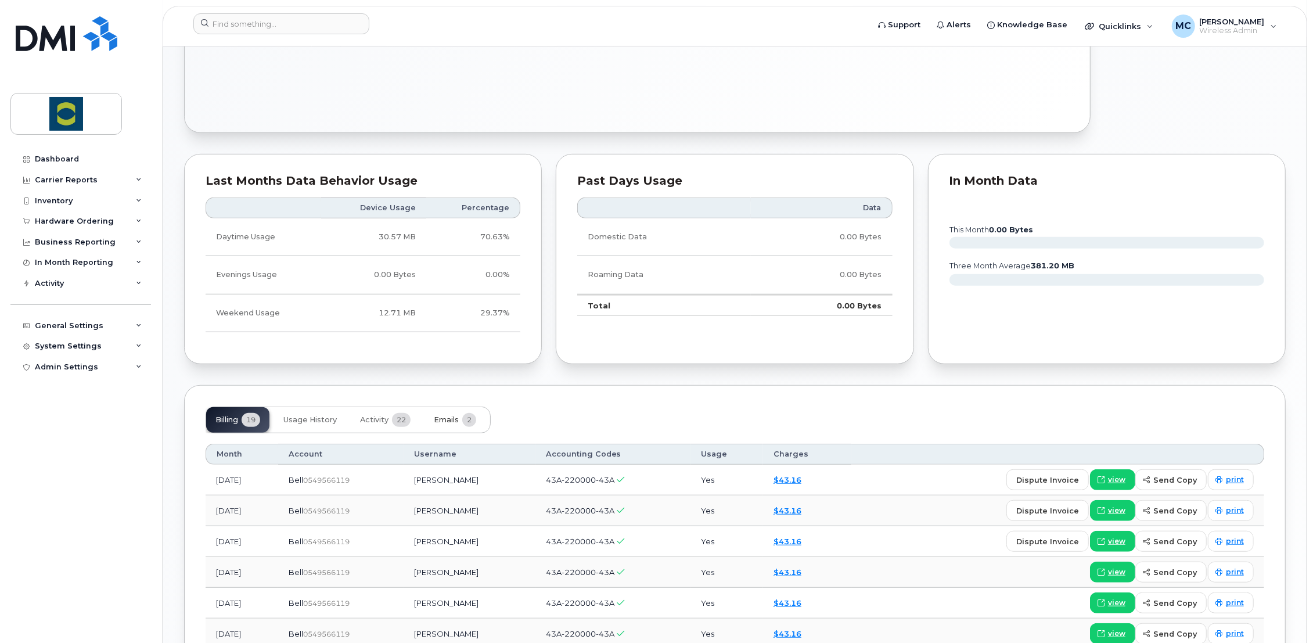
click at [452, 418] on span "Emails" at bounding box center [446, 419] width 25 height 9
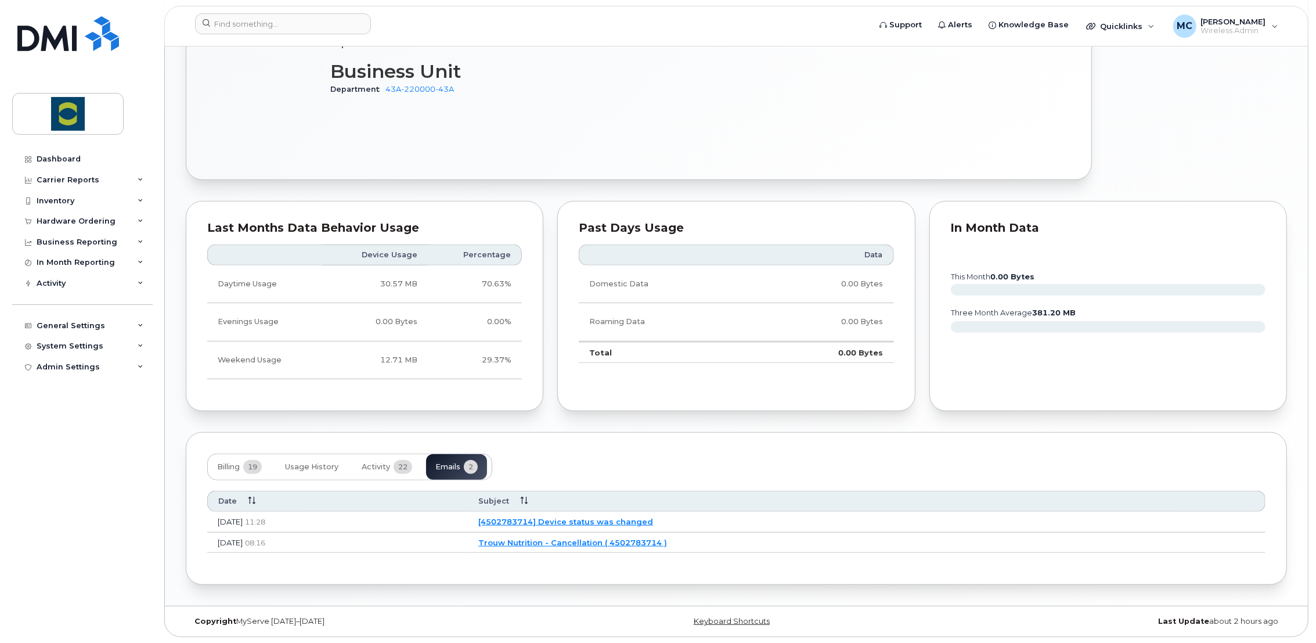
scroll to position [532, 0]
click at [652, 521] on link "[4502783714] Device status was changed" at bounding box center [564, 522] width 175 height 9
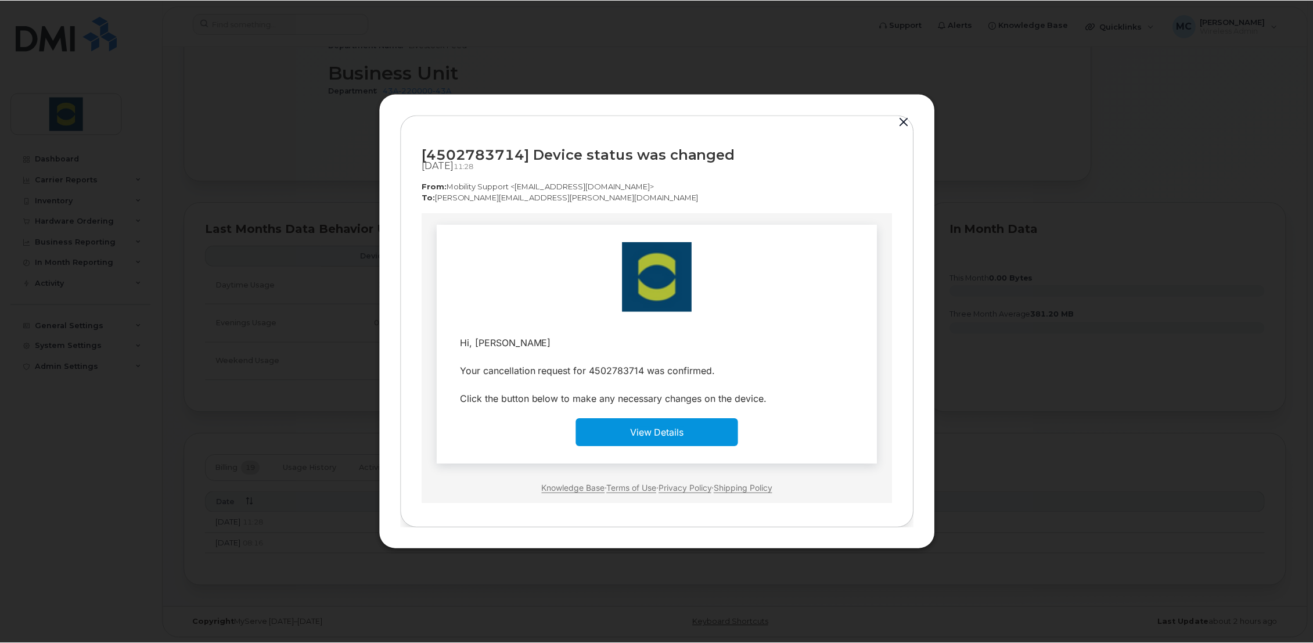
scroll to position [0, 0]
click at [905, 120] on button "button" at bounding box center [905, 122] width 17 height 16
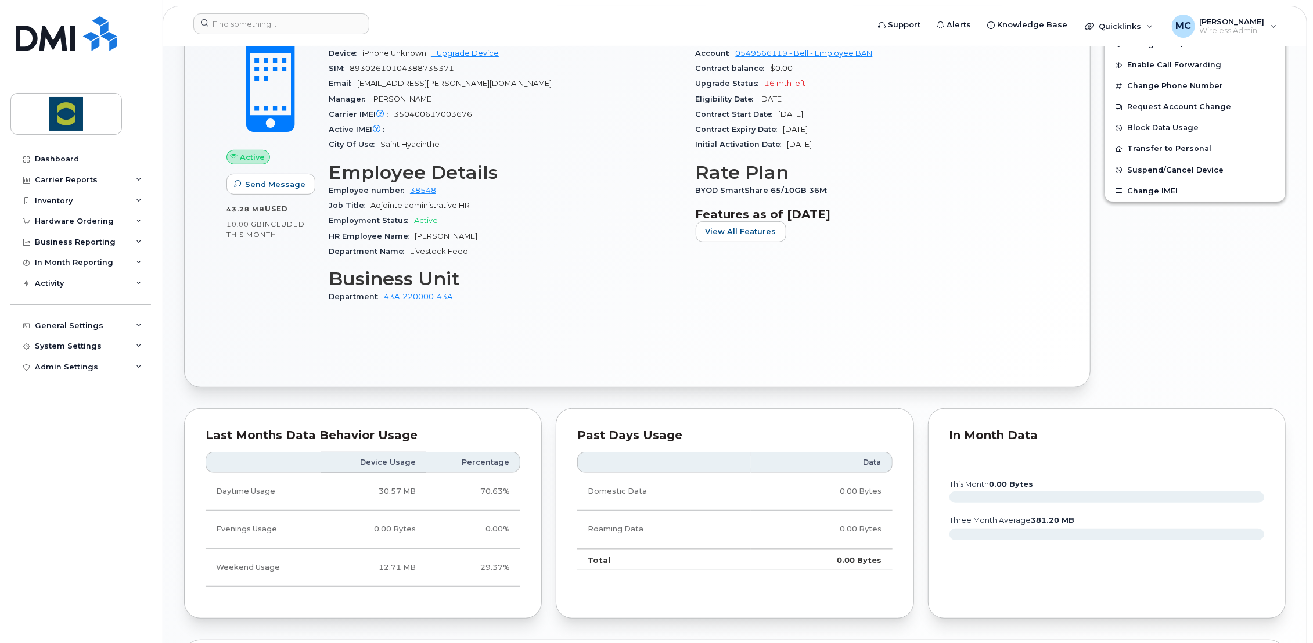
scroll to position [532, 0]
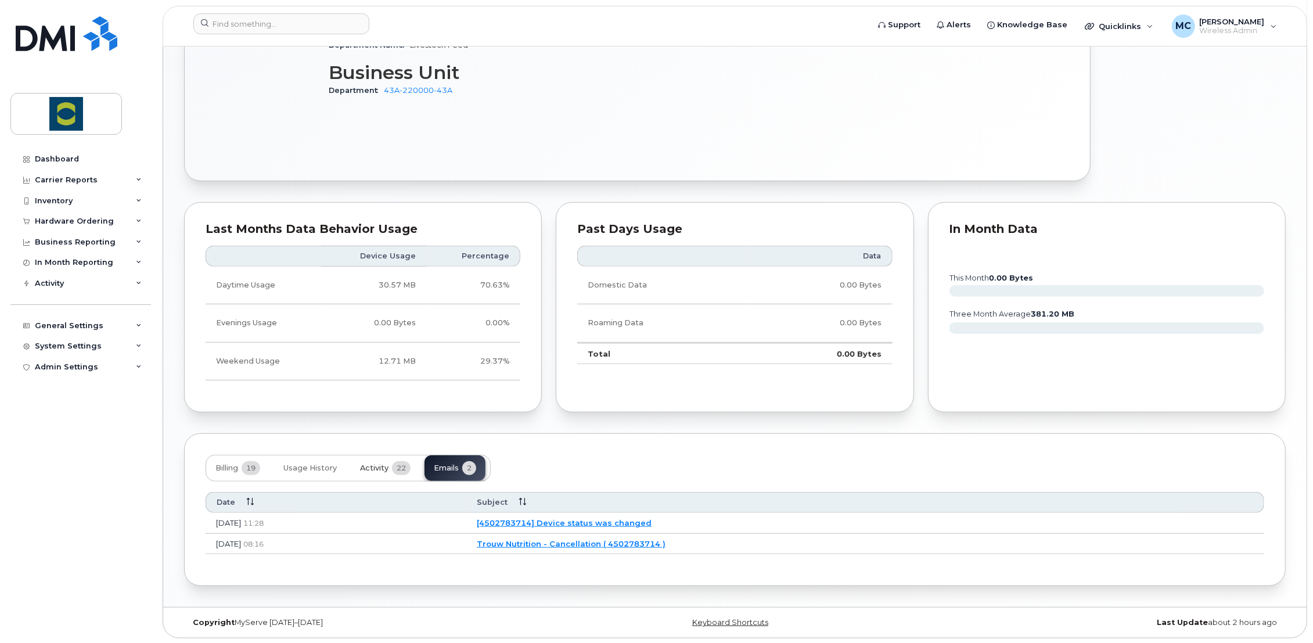
click at [376, 467] on span "Activity" at bounding box center [374, 467] width 28 height 9
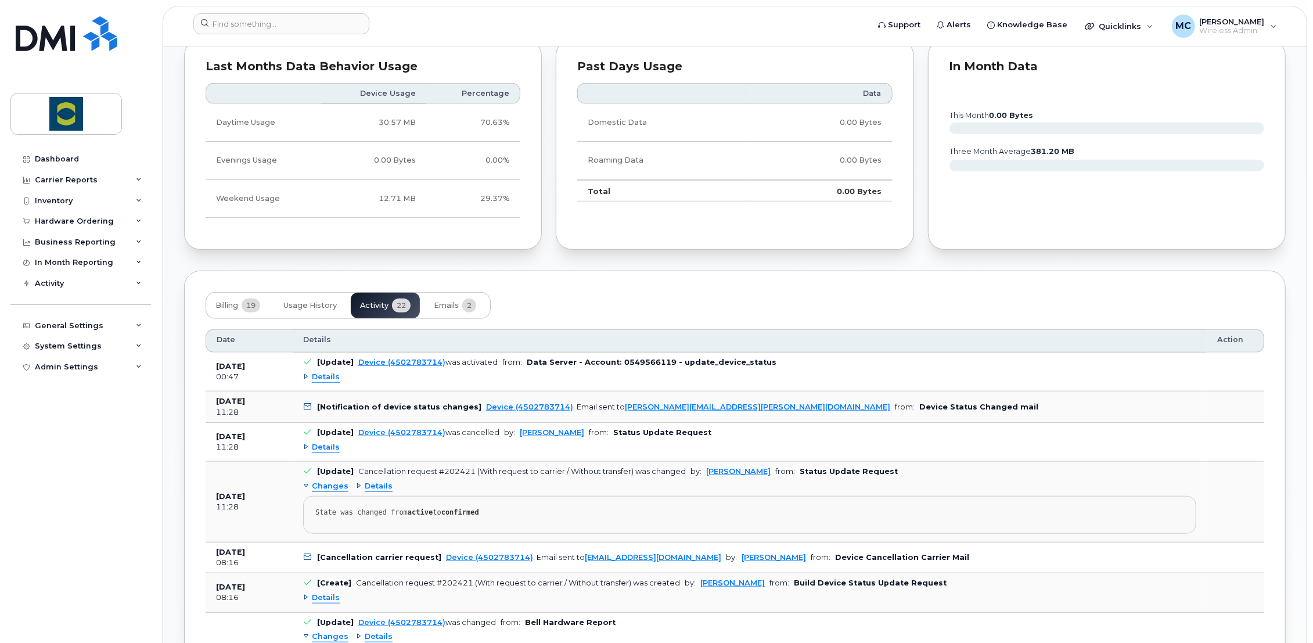
scroll to position [790, 0]
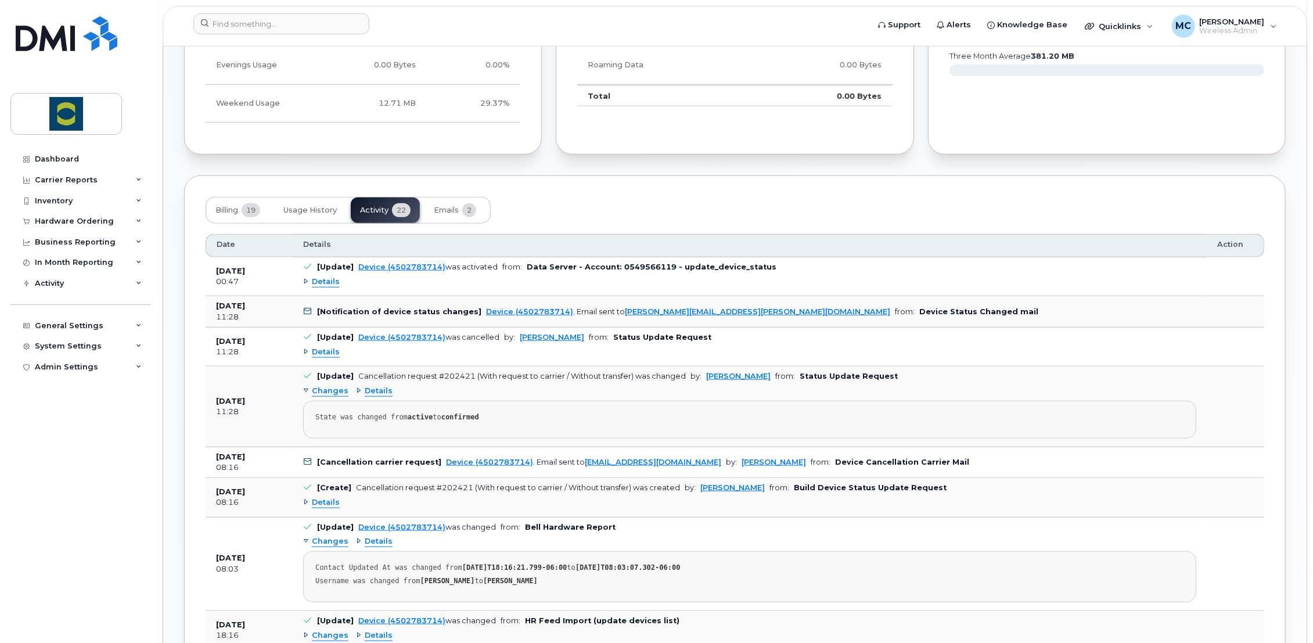
click at [321, 282] on span "Details" at bounding box center [326, 281] width 28 height 11
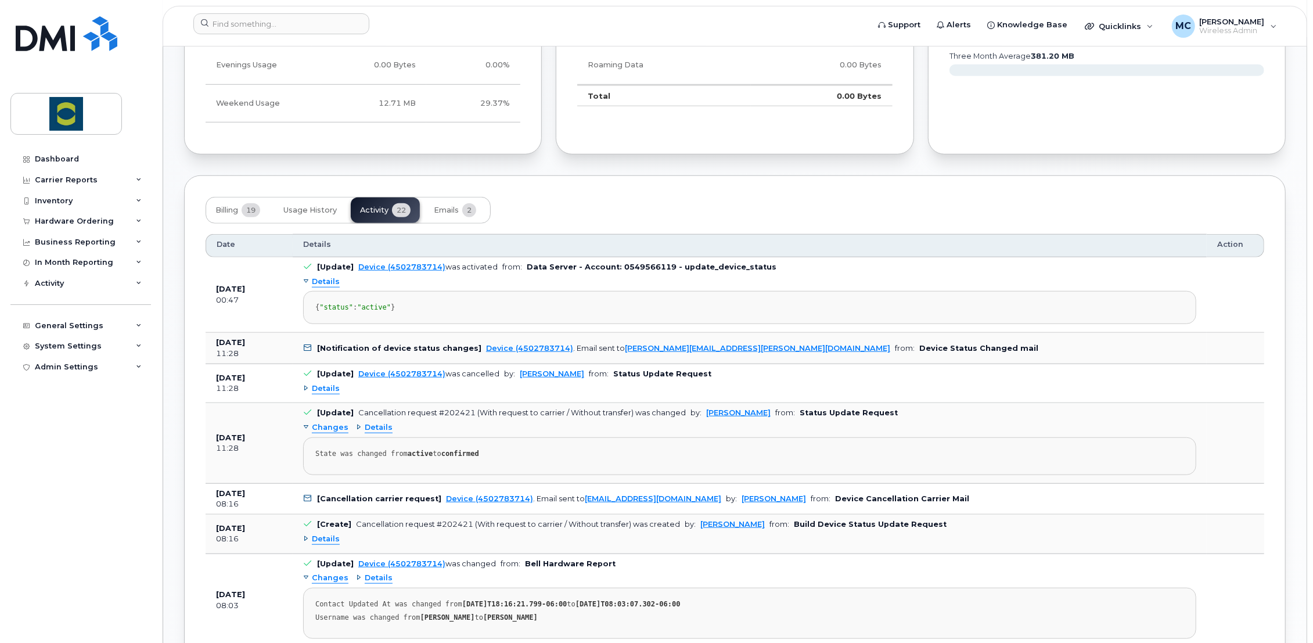
click at [323, 281] on span "Details" at bounding box center [326, 281] width 28 height 11
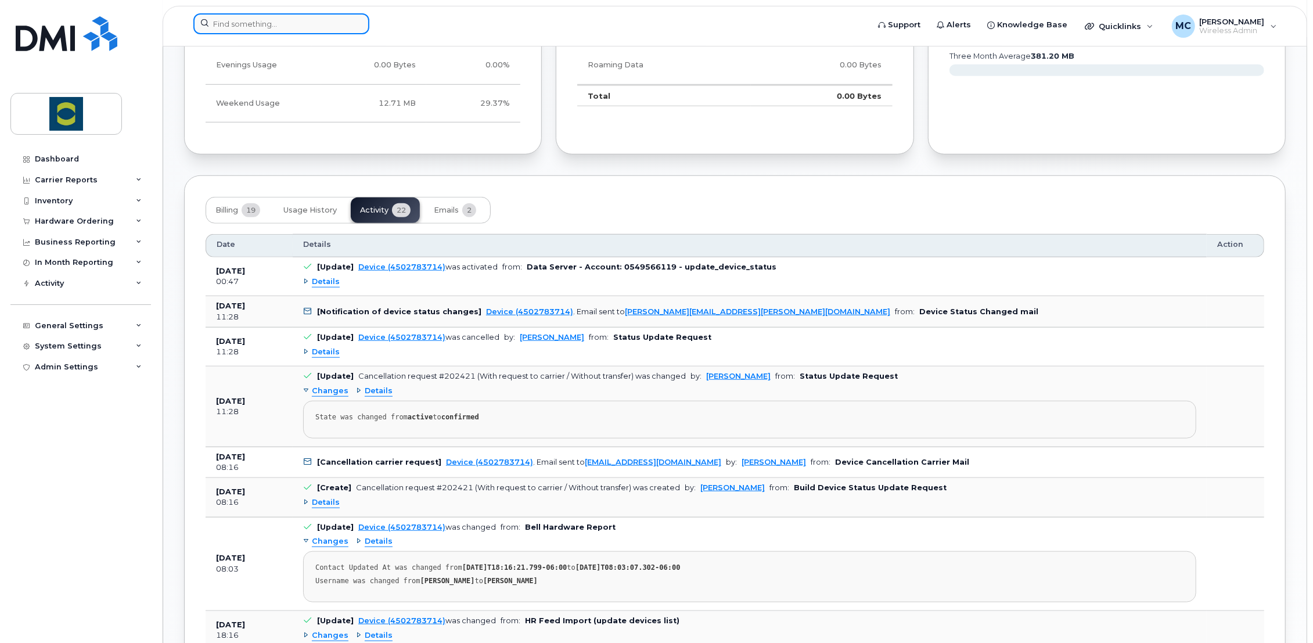
click at [298, 24] on input at bounding box center [281, 23] width 176 height 21
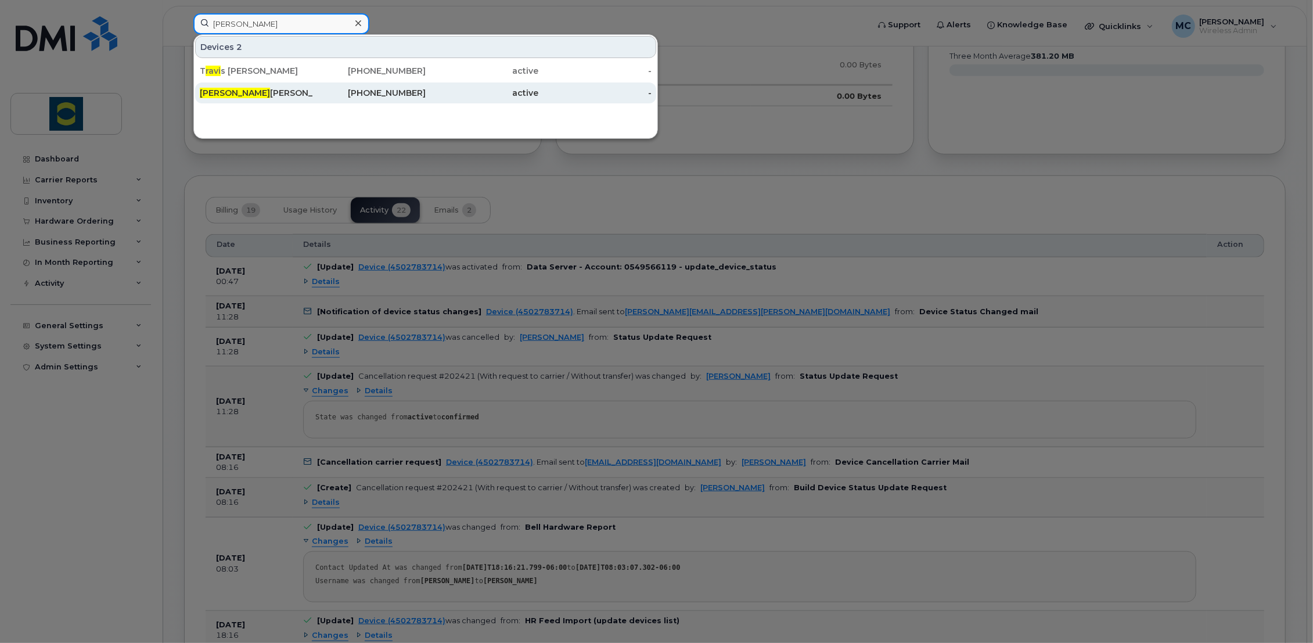
type input "Ravi"
click at [251, 91] on div "Ravi Teja Devineni" at bounding box center [256, 93] width 113 height 12
